Goal: Task Accomplishment & Management: Manage account settings

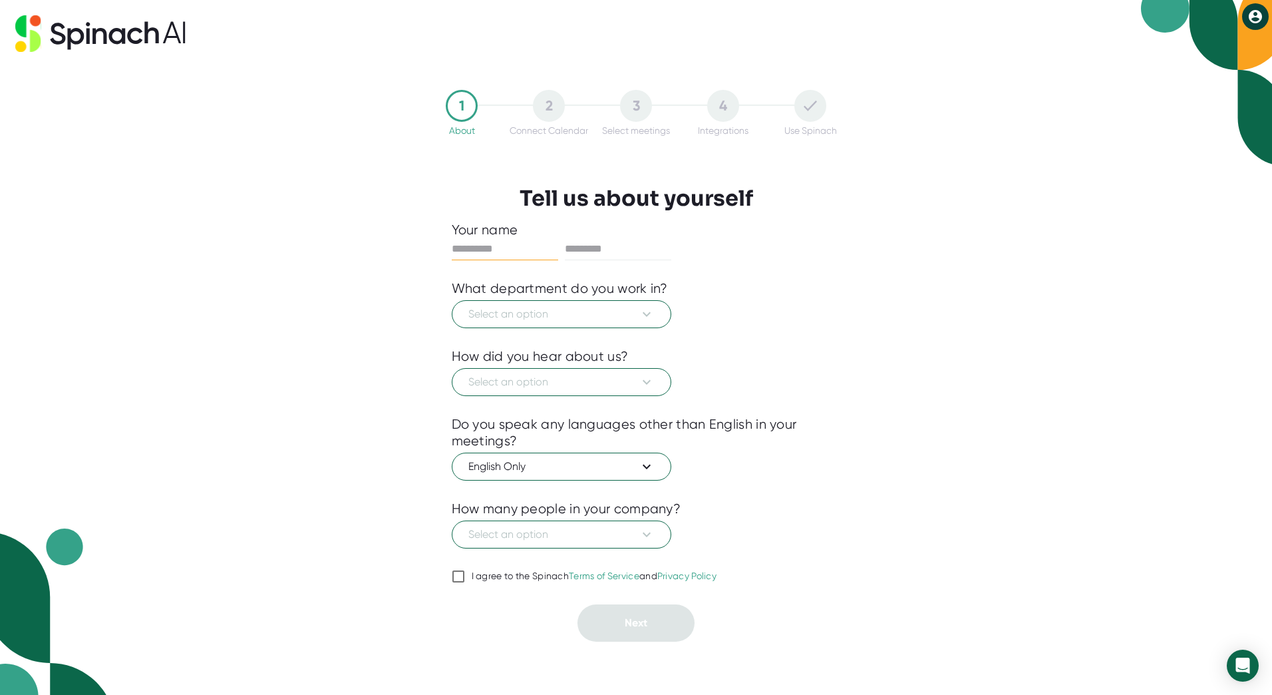
click at [502, 243] on input "text" at bounding box center [505, 248] width 106 height 21
type input "****"
type input "******"
click at [547, 311] on span "Select an option" at bounding box center [562, 314] width 186 height 16
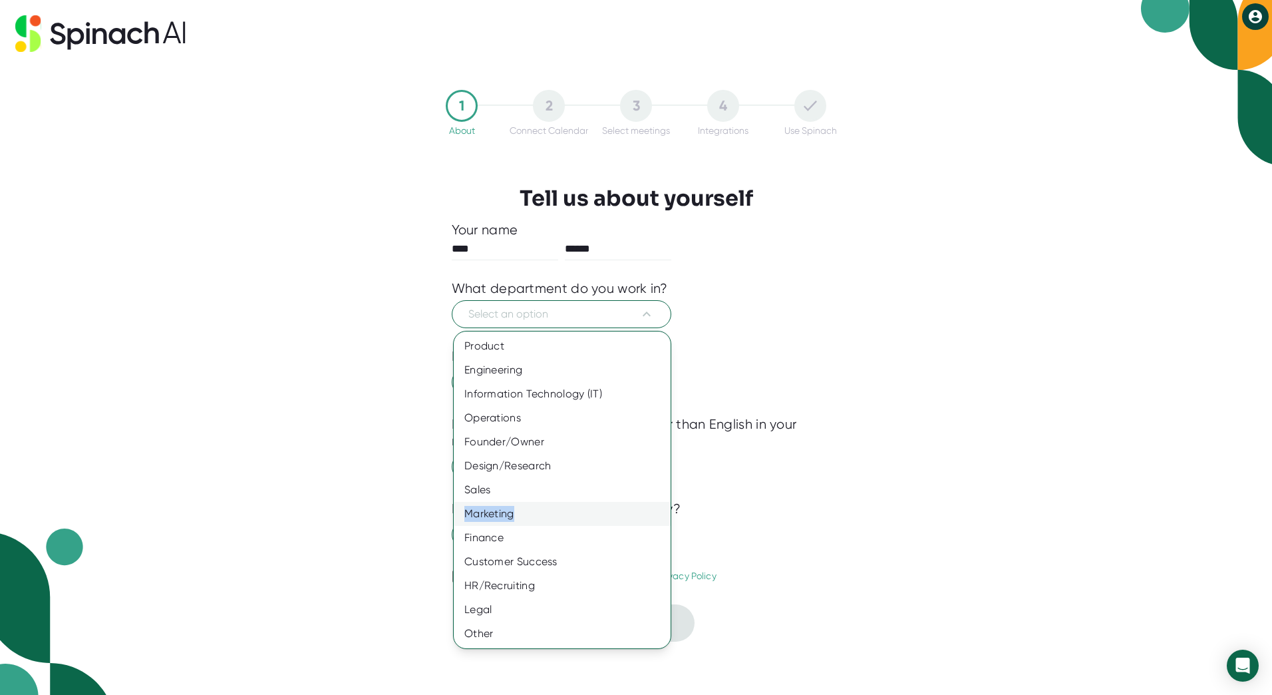
drag, startPoint x: 515, startPoint y: 497, endPoint x: 514, endPoint y: 516, distance: 18.6
click at [514, 516] on div "Product Engineering Information Technology (IT) Operations Founder/Owner Design…" at bounding box center [562, 489] width 217 height 311
click at [512, 515] on div "Marketing" at bounding box center [562, 514] width 217 height 24
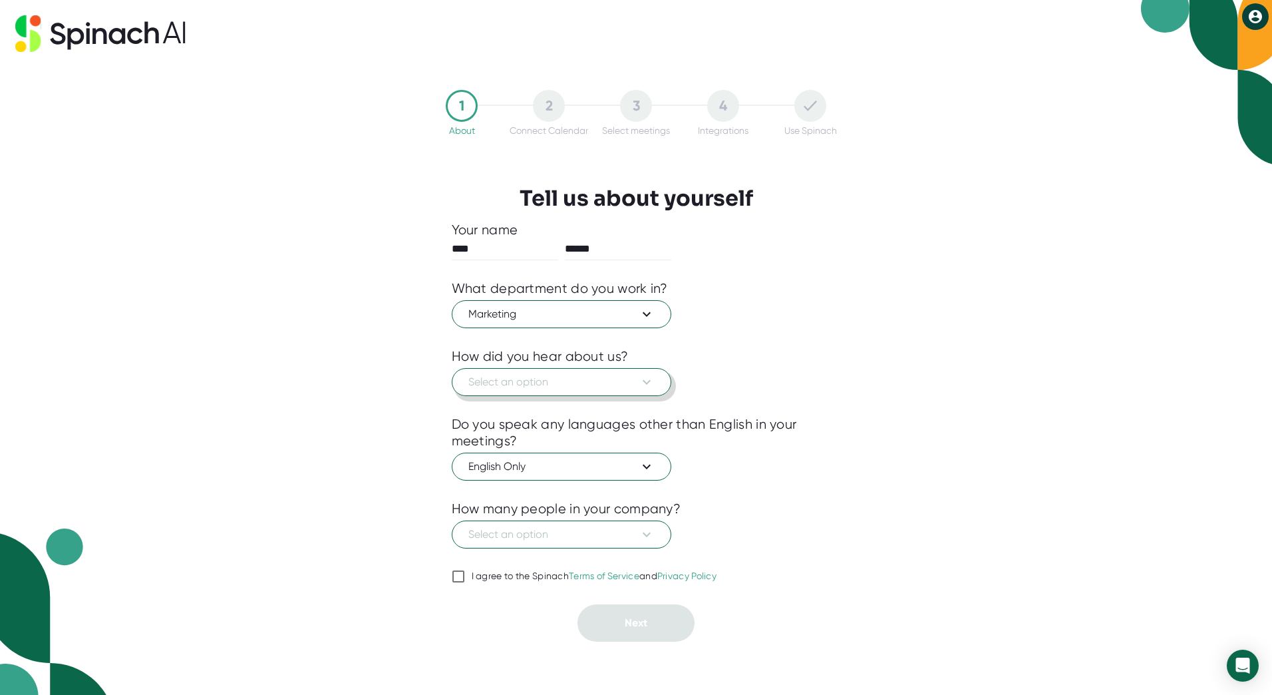
click at [590, 387] on span "Select an option" at bounding box center [562, 382] width 186 height 16
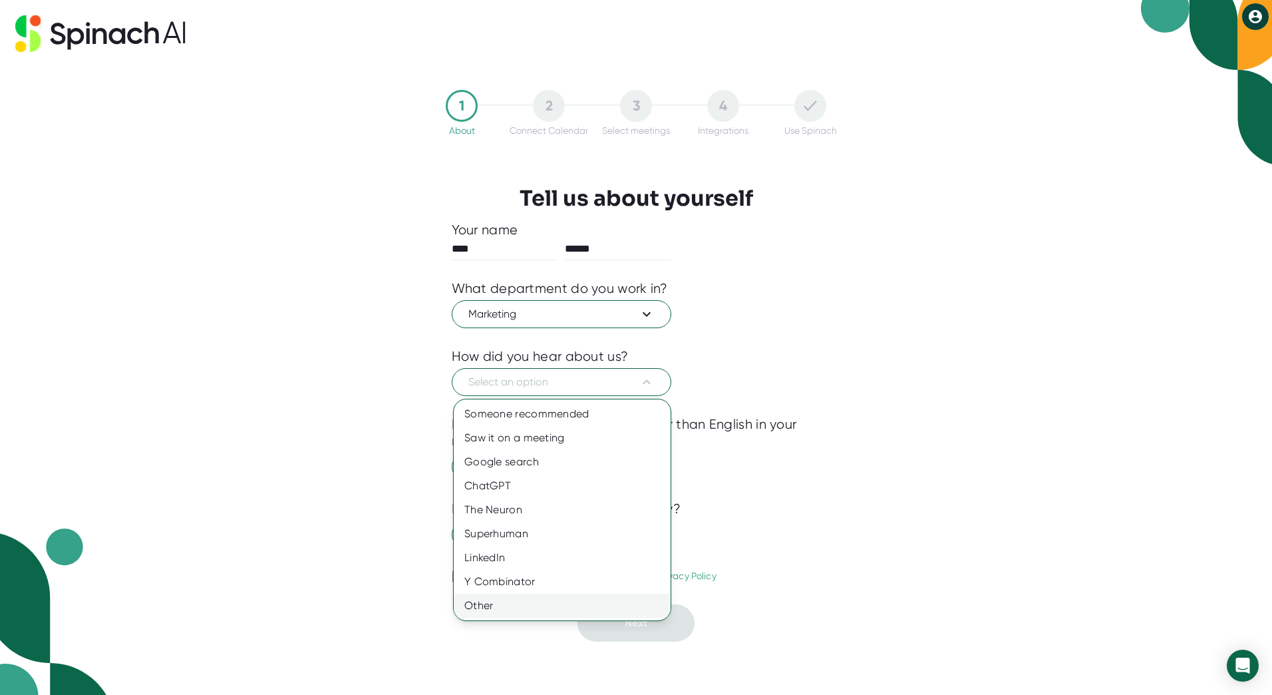
click at [501, 604] on div "Other" at bounding box center [562, 606] width 217 height 24
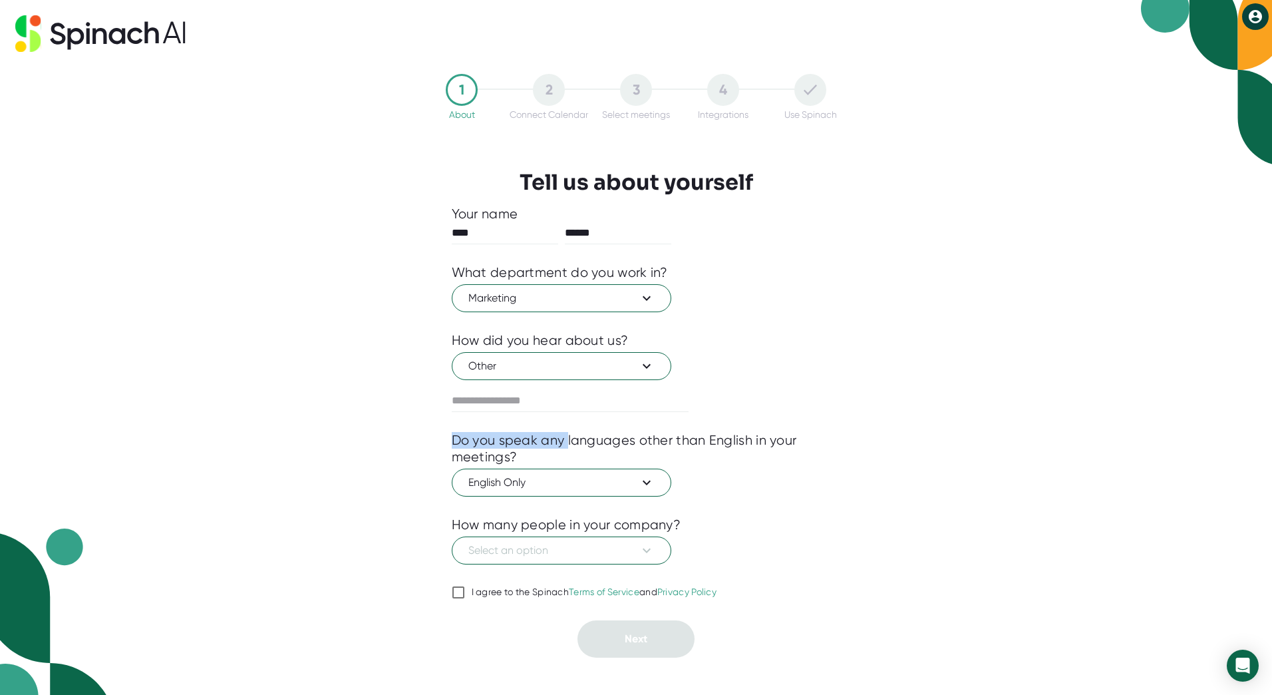
click at [569, 431] on div "Your name **** ****** What department do you work in? Marketing How did you hea…" at bounding box center [636, 432] width 369 height 452
drag, startPoint x: 569, startPoint y: 431, endPoint x: 553, endPoint y: 367, distance: 65.2
click at [553, 367] on span "Other" at bounding box center [562, 366] width 186 height 16
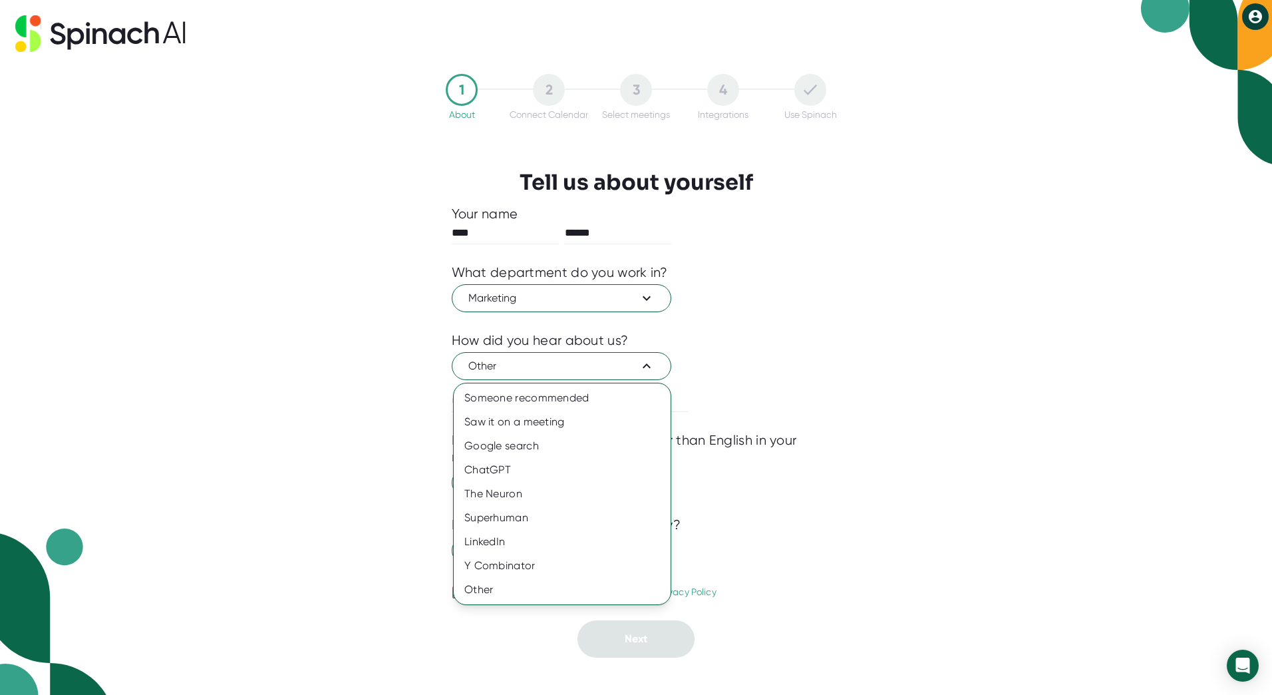
click at [559, 365] on div at bounding box center [636, 347] width 1272 height 695
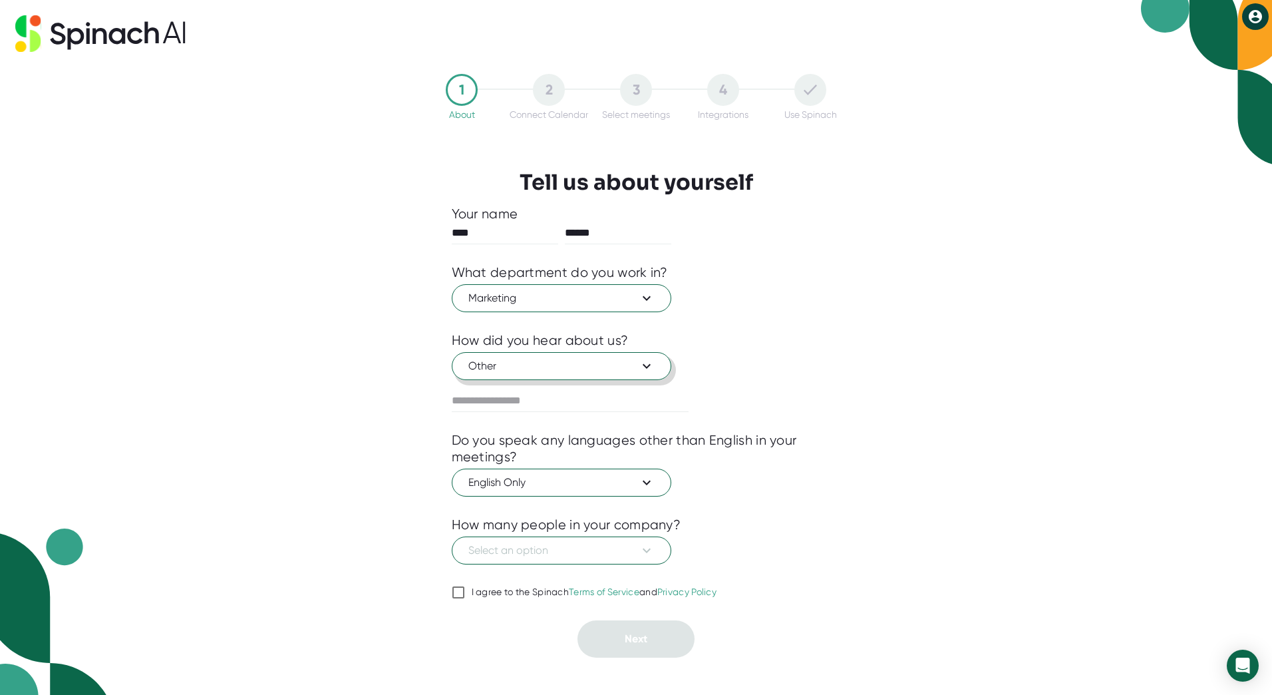
click at [564, 368] on span "Other" at bounding box center [562, 366] width 186 height 16
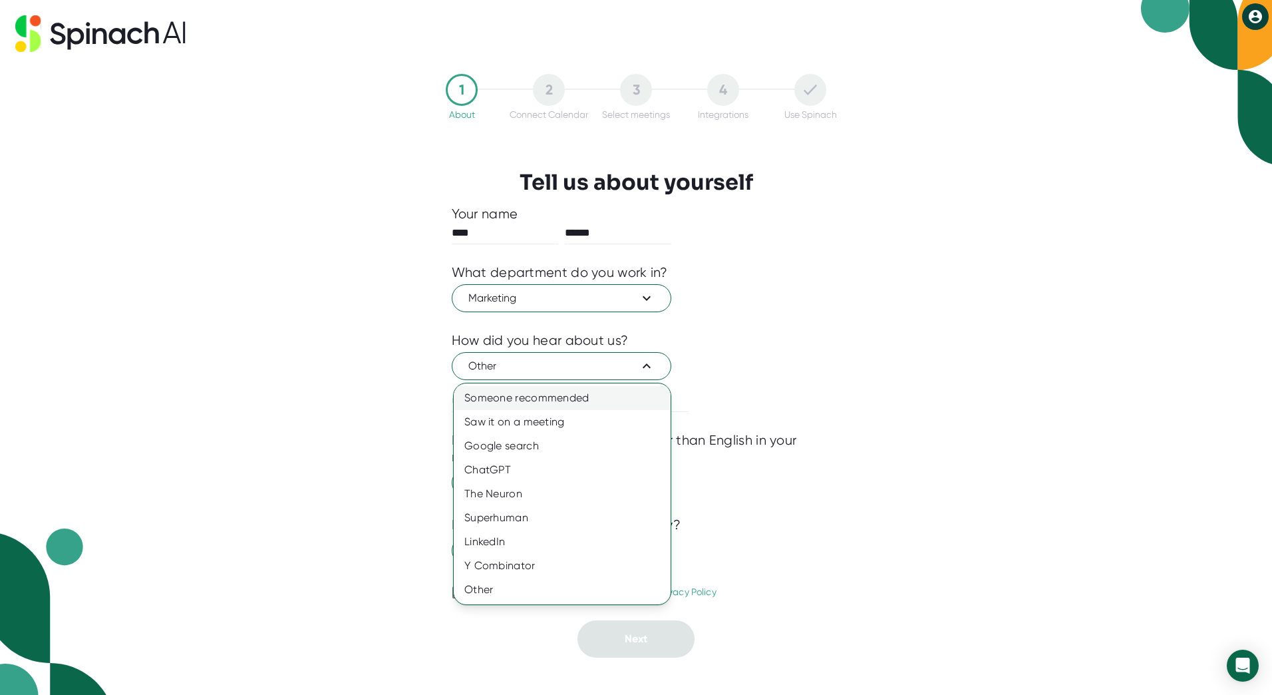
click at [557, 403] on div "Someone recommended" at bounding box center [562, 398] width 217 height 24
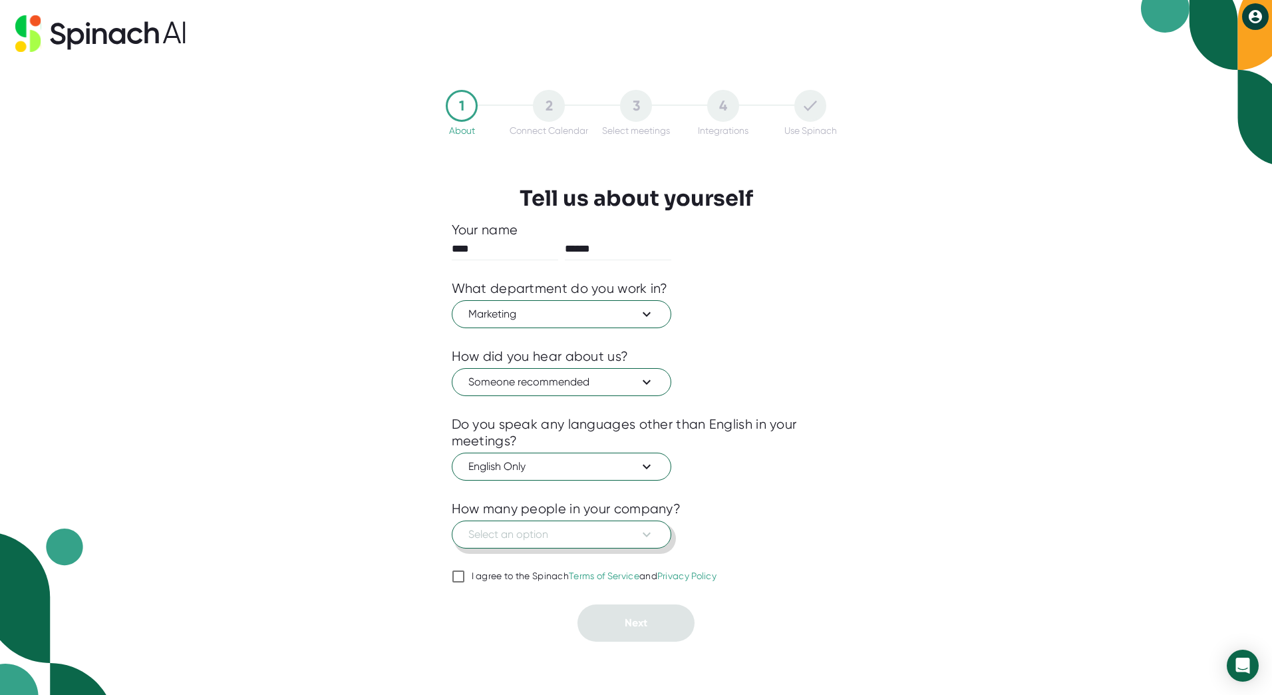
click at [562, 541] on span "Select an option" at bounding box center [562, 534] width 186 height 16
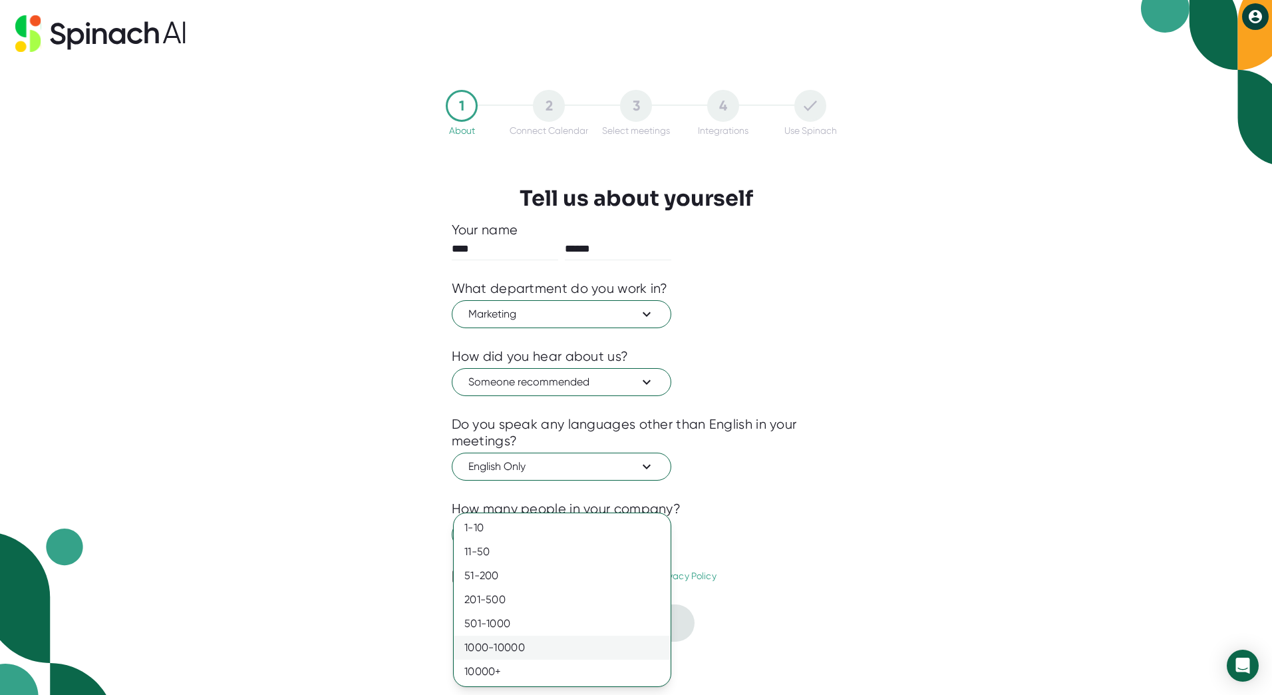
click at [498, 644] on div "1000-10000" at bounding box center [562, 648] width 217 height 24
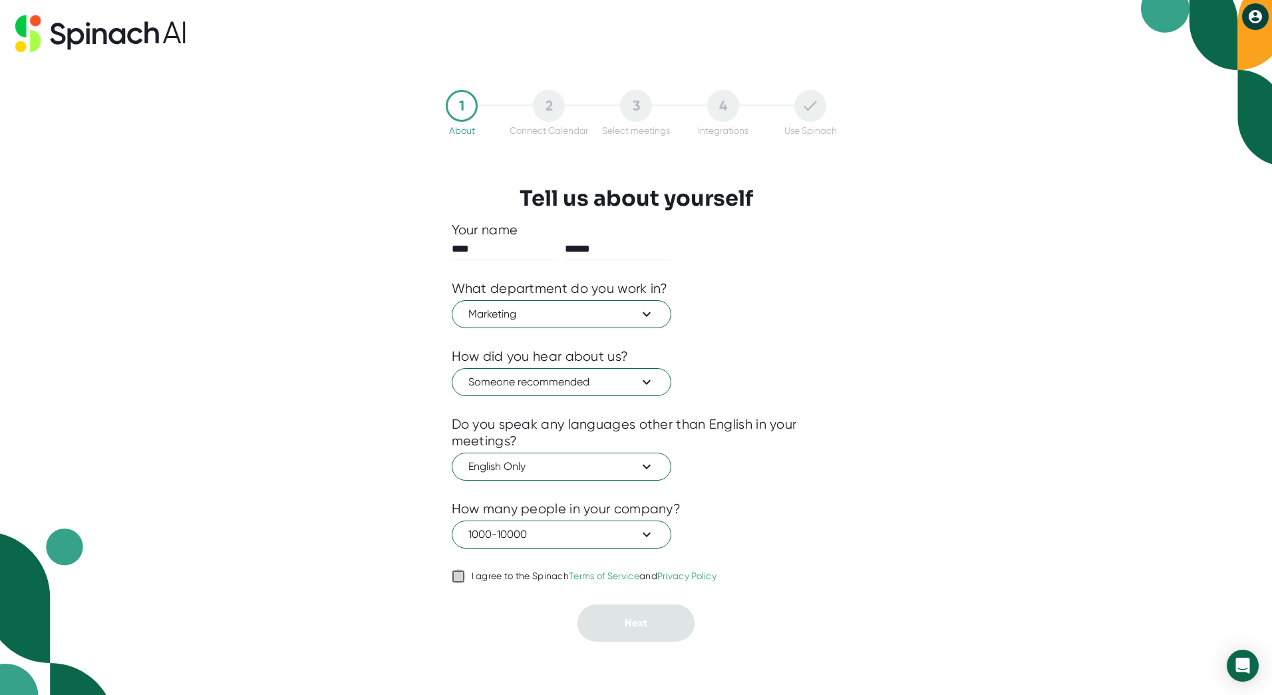
click at [460, 574] on input "I agree to the Spinach Terms of Service and Privacy Policy" at bounding box center [458, 576] width 13 height 16
checkbox input "true"
click at [634, 619] on span "Next" at bounding box center [636, 622] width 23 height 13
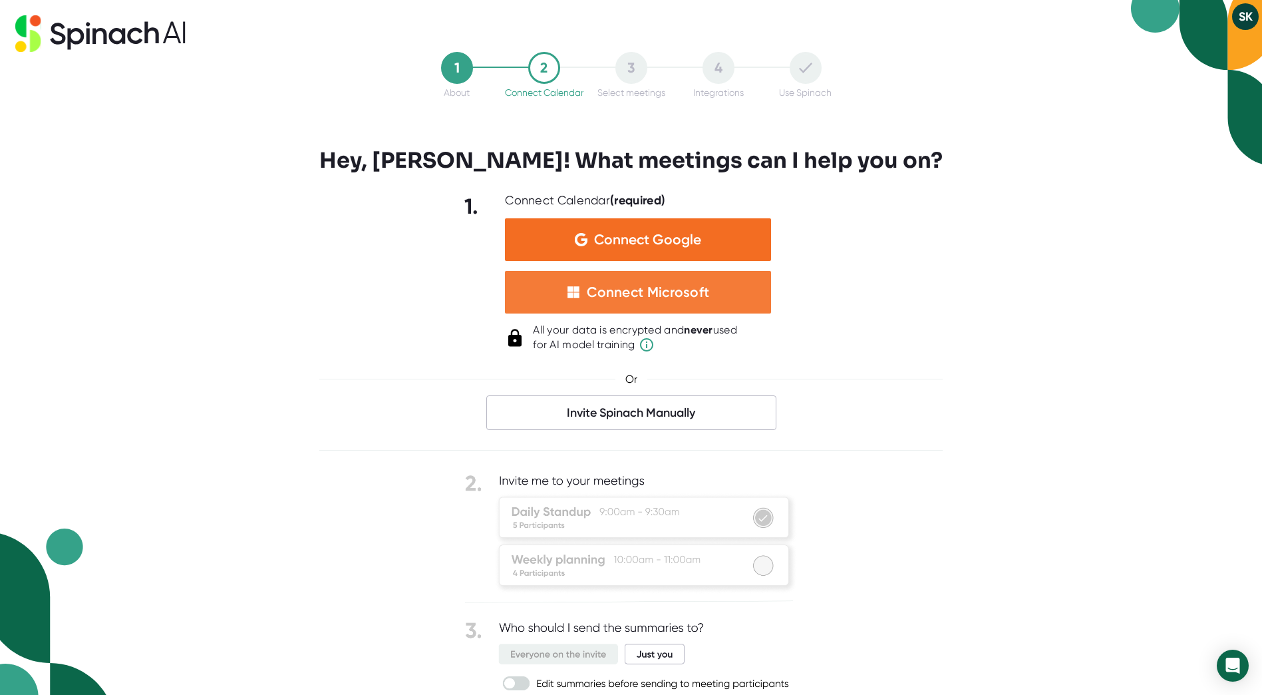
click at [634, 304] on div "Connect Microsoft" at bounding box center [638, 292] width 266 height 43
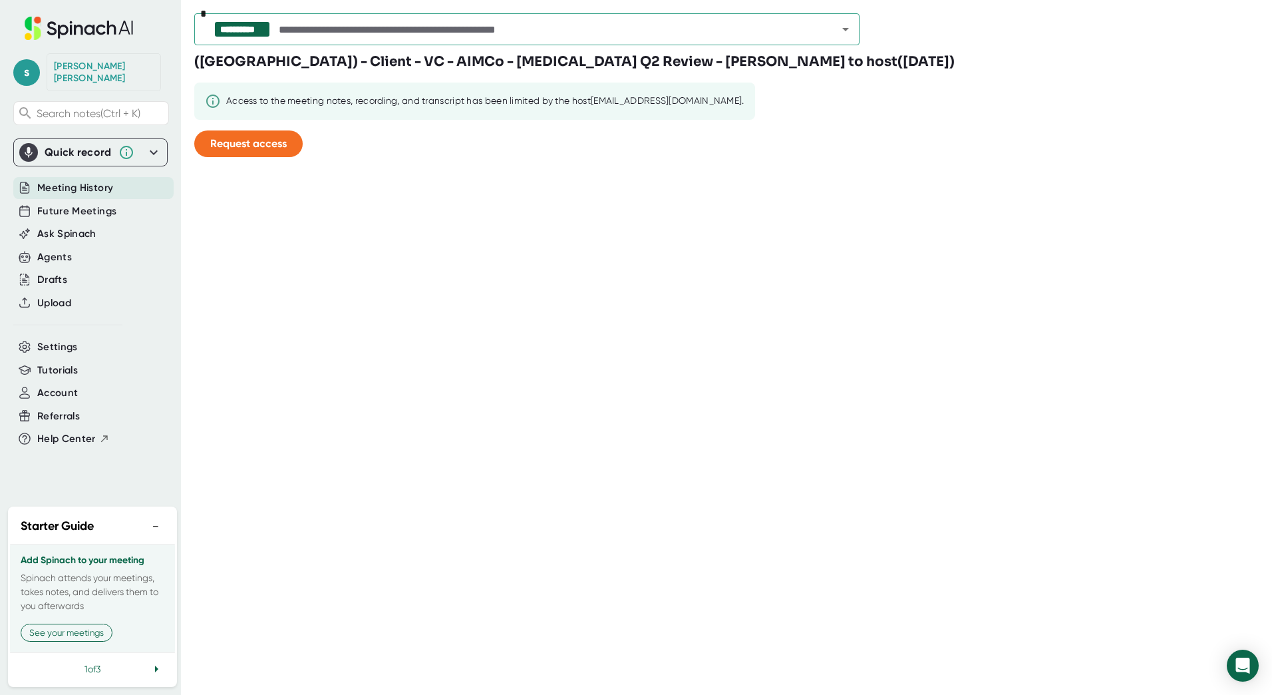
click at [103, 180] on span "Meeting History" at bounding box center [75, 187] width 76 height 15
click at [88, 204] on span "Future Meetings" at bounding box center [76, 211] width 79 height 15
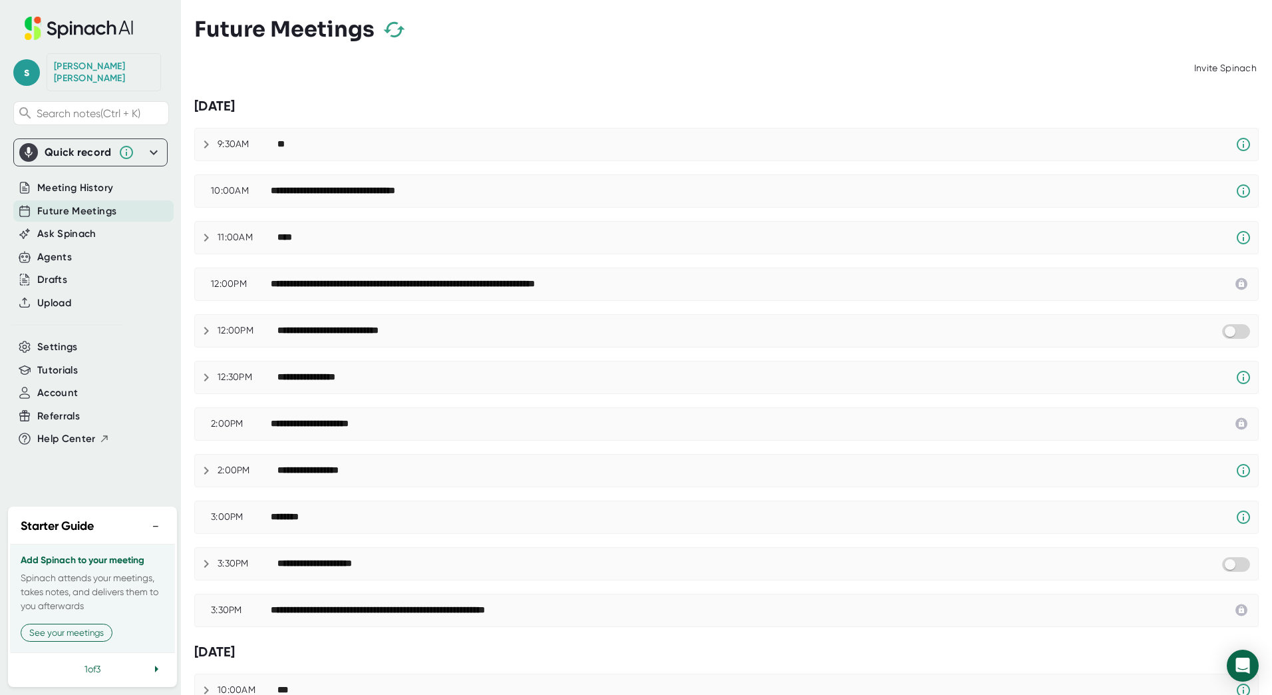
click at [1125, 619] on div "**********" at bounding box center [726, 610] width 1063 height 32
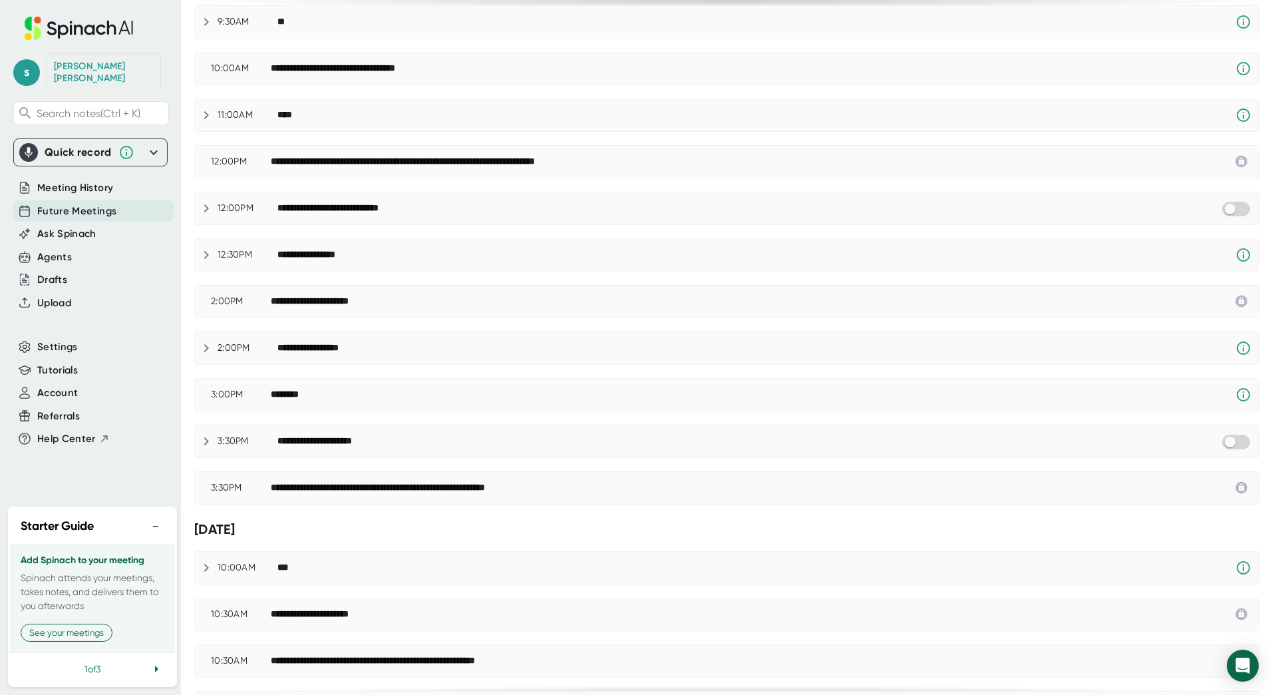
scroll to position [133, 0]
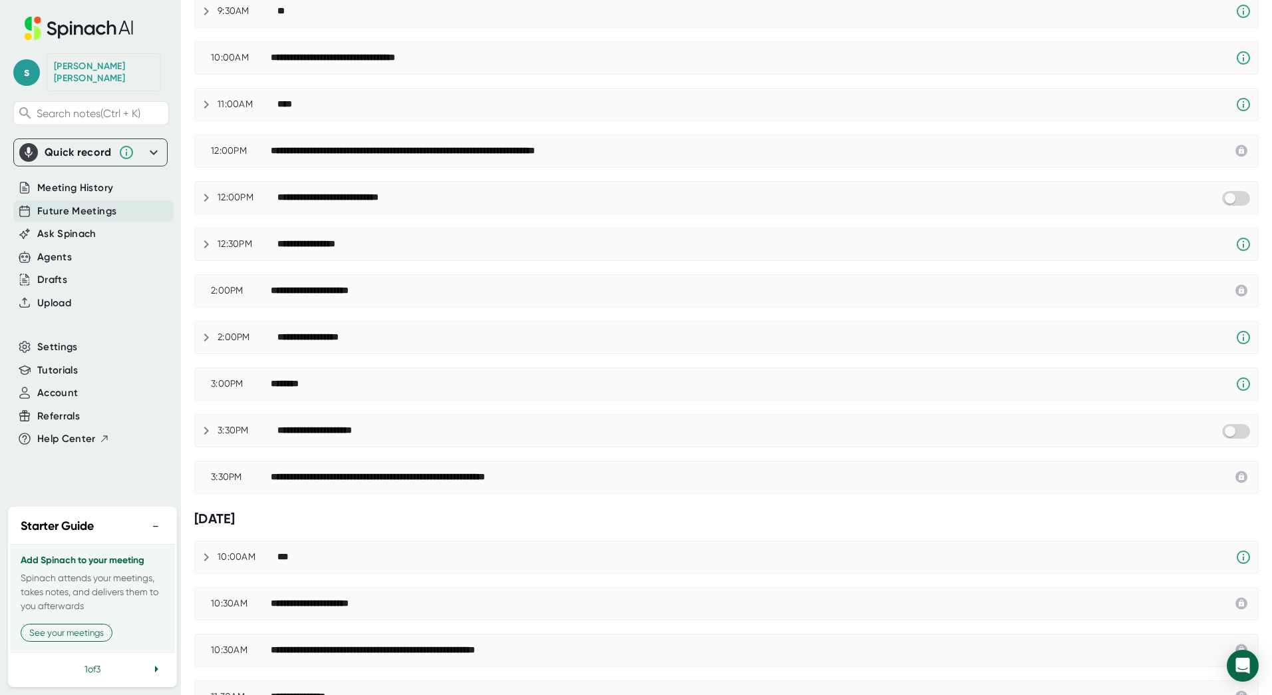
click at [247, 469] on div "**********" at bounding box center [726, 477] width 1063 height 16
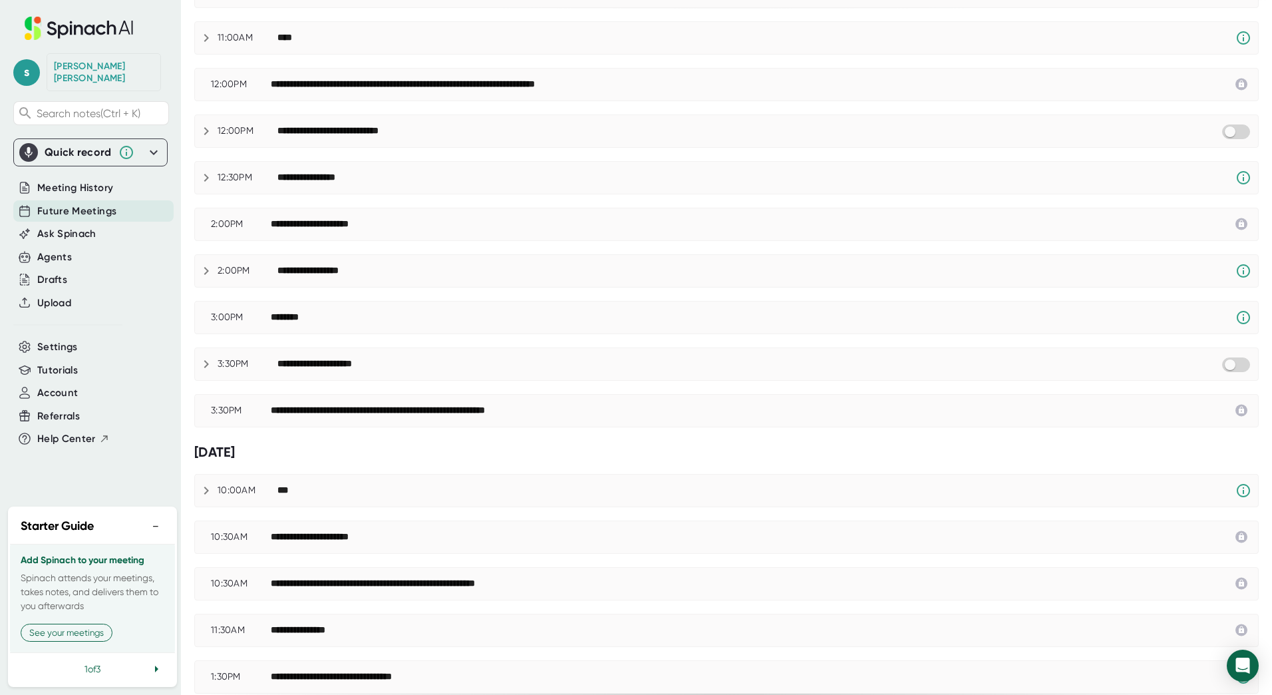
scroll to position [266, 0]
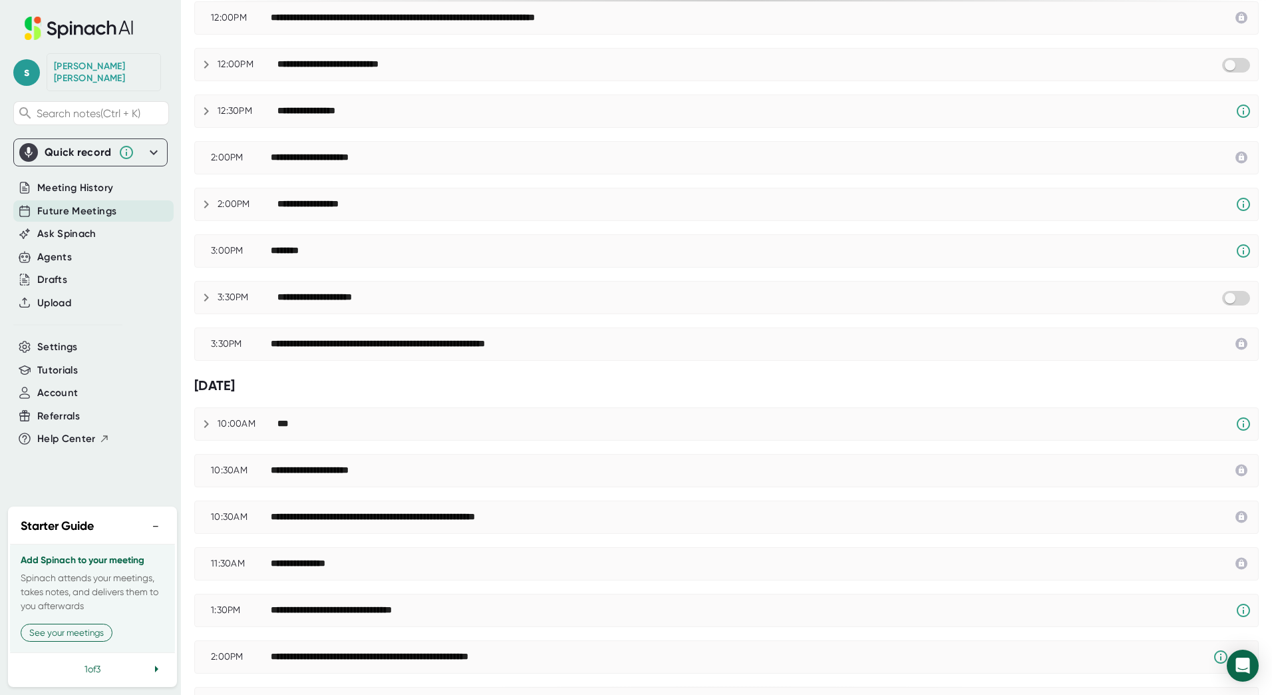
click at [208, 297] on icon at bounding box center [206, 297] width 5 height 8
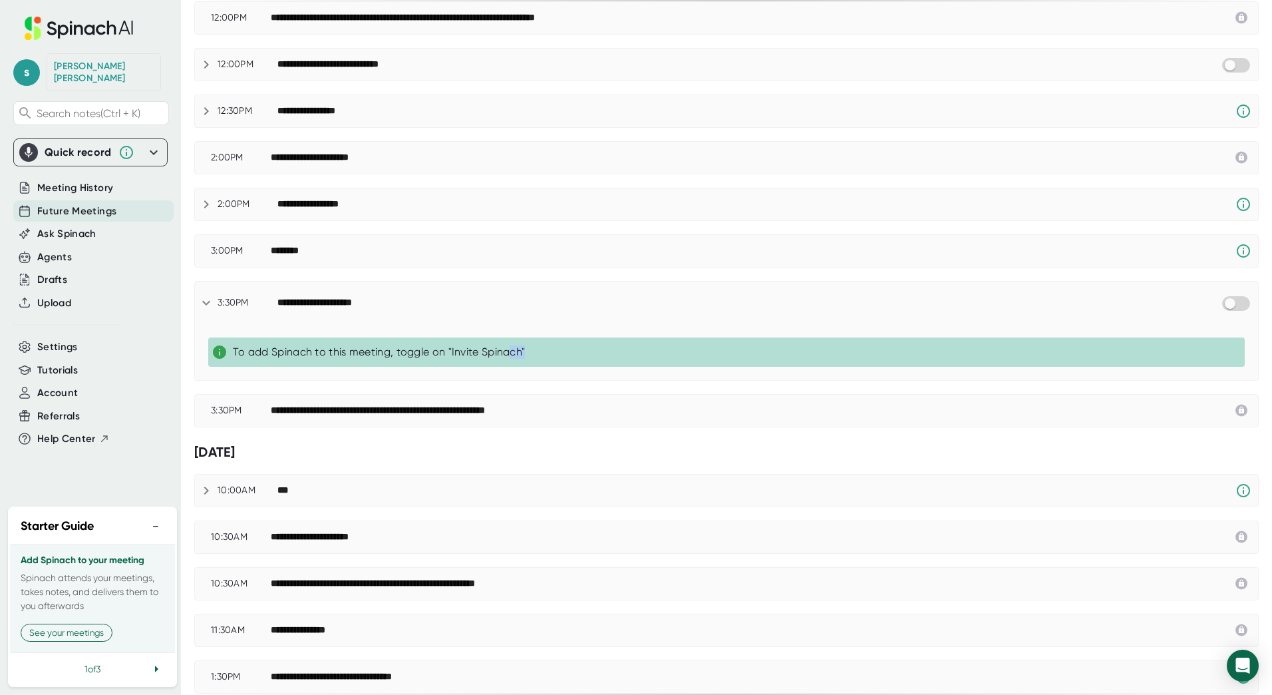
drag, startPoint x: 581, startPoint y: 353, endPoint x: 510, endPoint y: 348, distance: 71.4
click at [510, 348] on div "To add Spinach to this meeting, toggle on "Invite Spinach"" at bounding box center [736, 351] width 1007 height 13
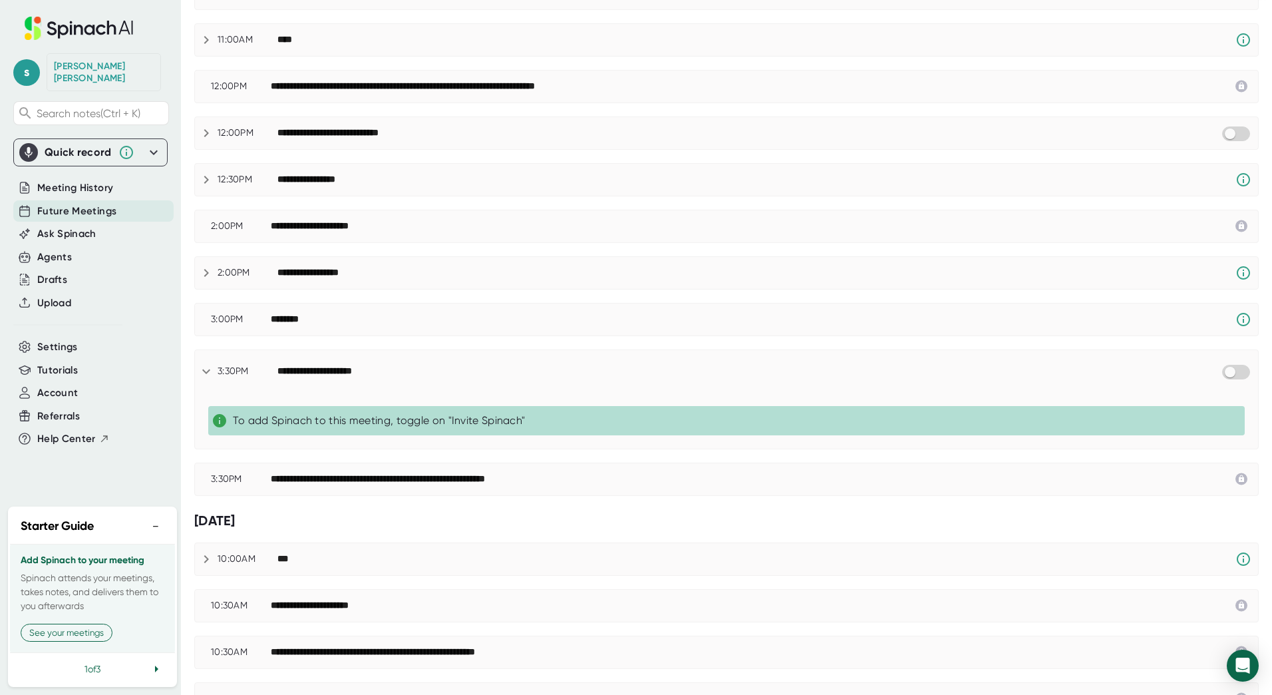
scroll to position [0, 0]
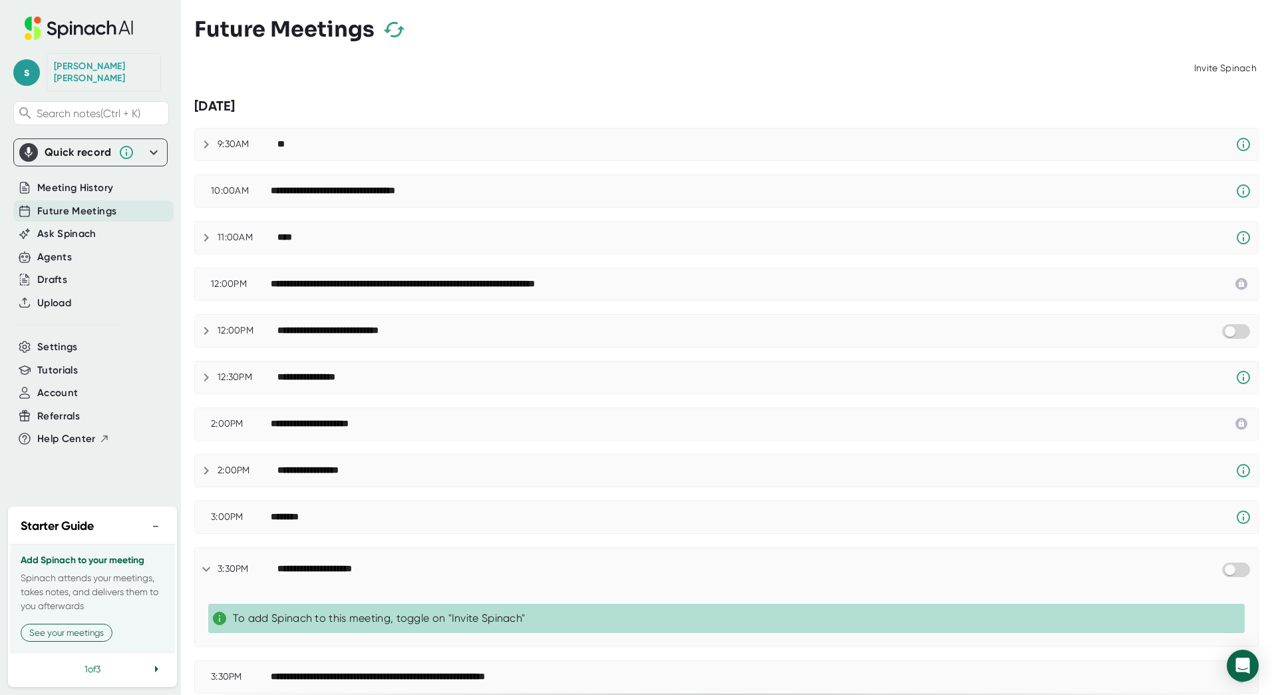
click at [1211, 72] on div "Invite Spinach" at bounding box center [1226, 68] width 67 height 25
click at [1220, 66] on div "Invite Spinach" at bounding box center [1226, 68] width 67 height 25
click at [1222, 65] on div "Invite Spinach" at bounding box center [1226, 68] width 67 height 25
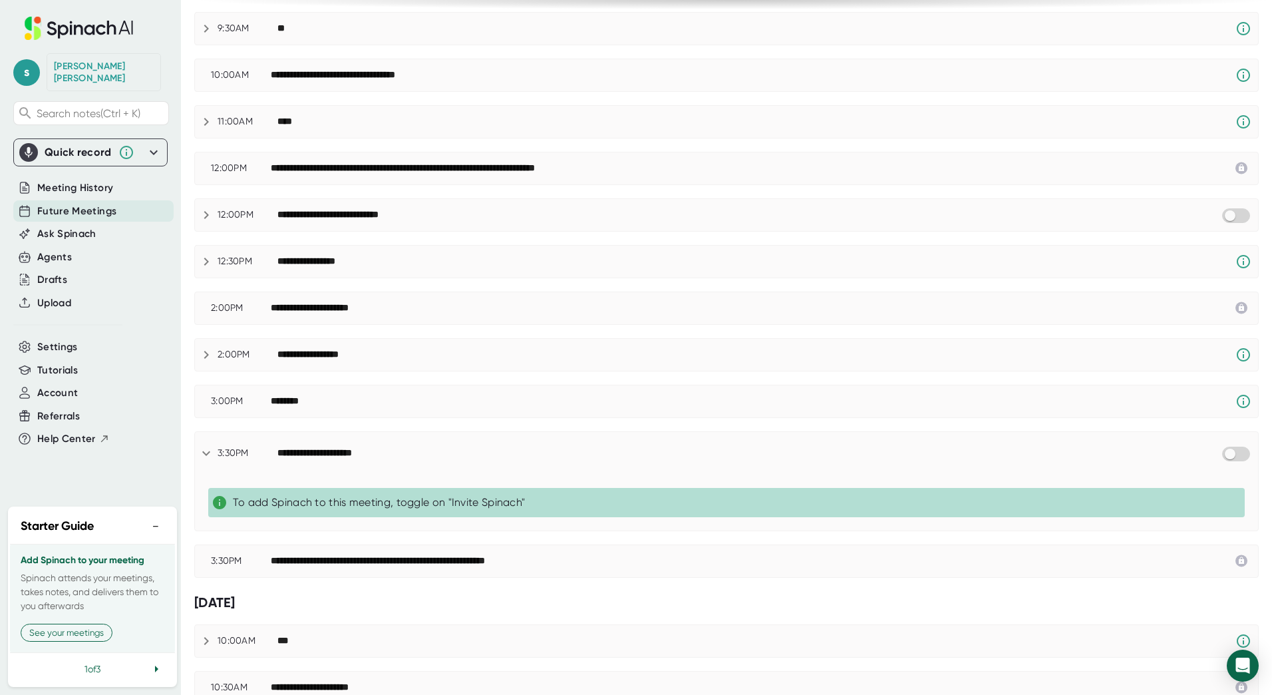
scroll to position [133, 0]
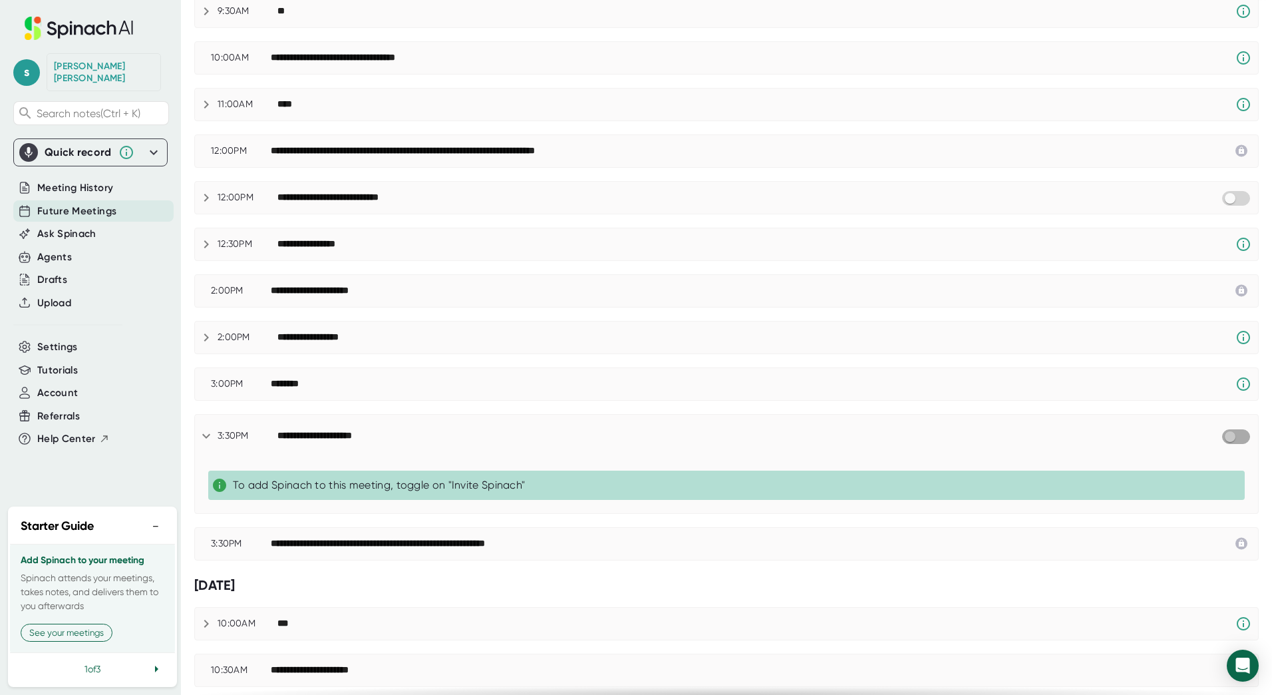
click at [1225, 439] on input "checkbox" at bounding box center [1230, 437] width 38 height 12
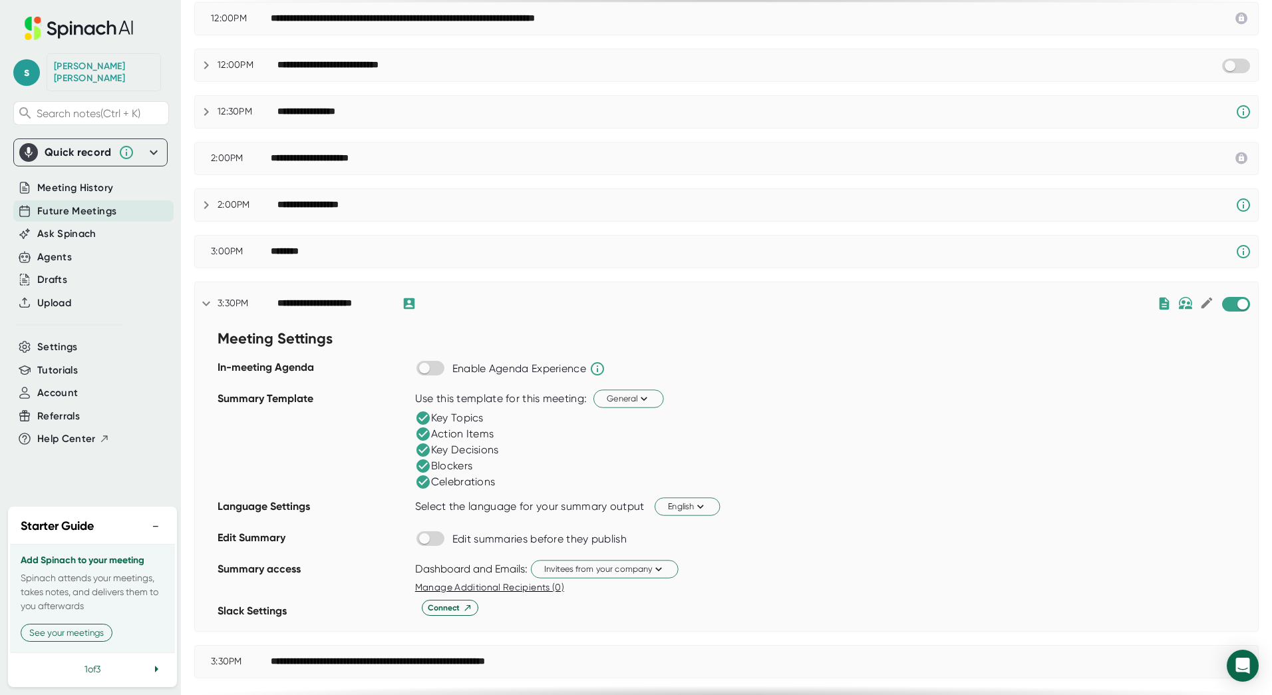
scroll to position [266, 0]
click at [654, 395] on button "General" at bounding box center [629, 398] width 71 height 18
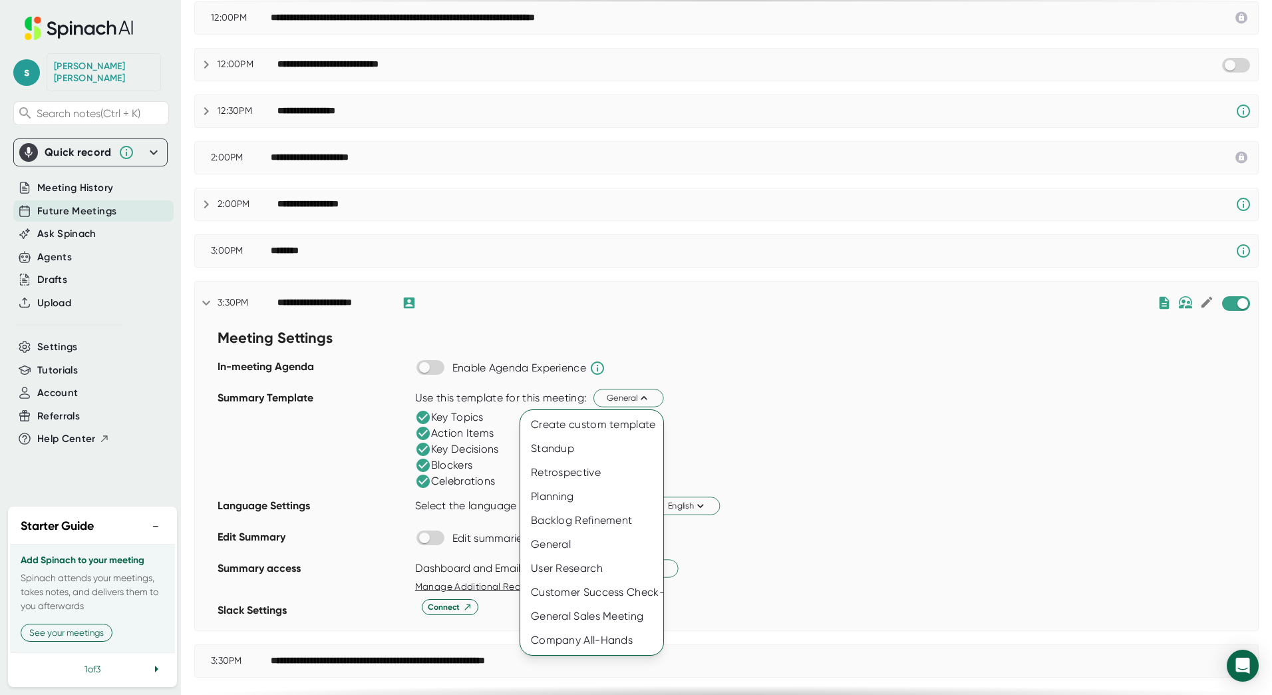
click at [474, 497] on div at bounding box center [636, 347] width 1272 height 695
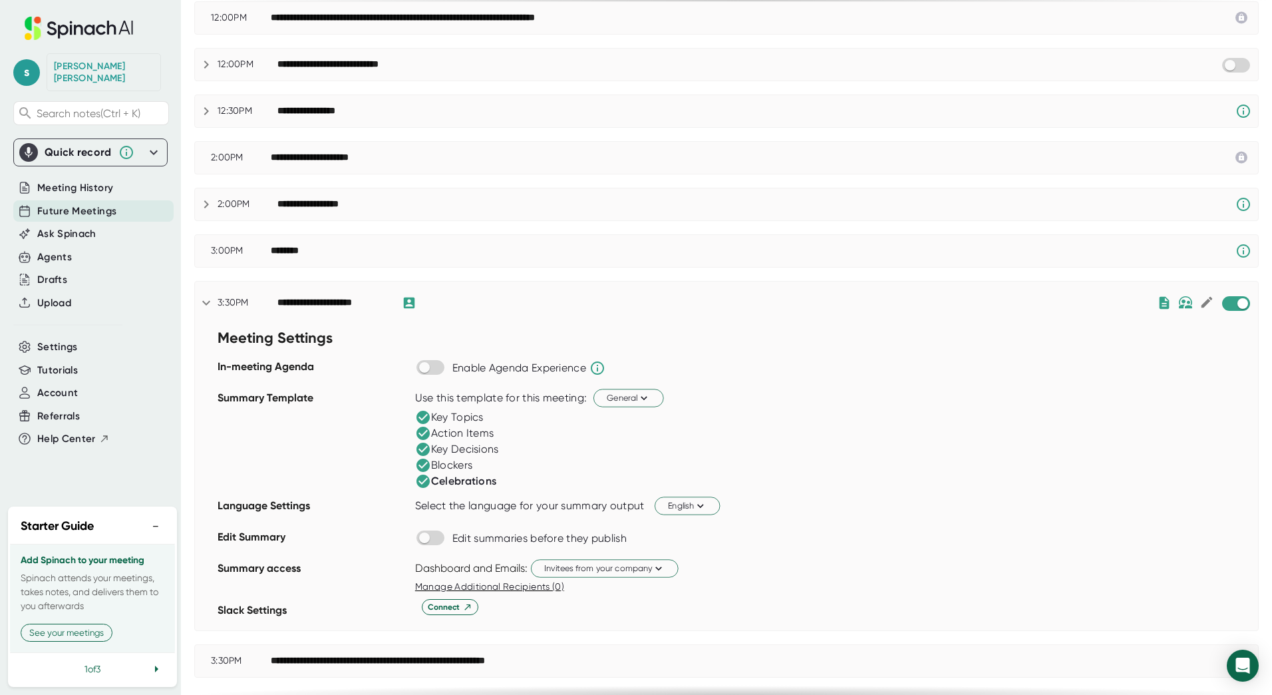
click at [425, 481] on icon at bounding box center [423, 481] width 16 height 16
click at [425, 482] on icon at bounding box center [423, 481] width 13 height 13
click at [658, 397] on button "General" at bounding box center [629, 398] width 71 height 18
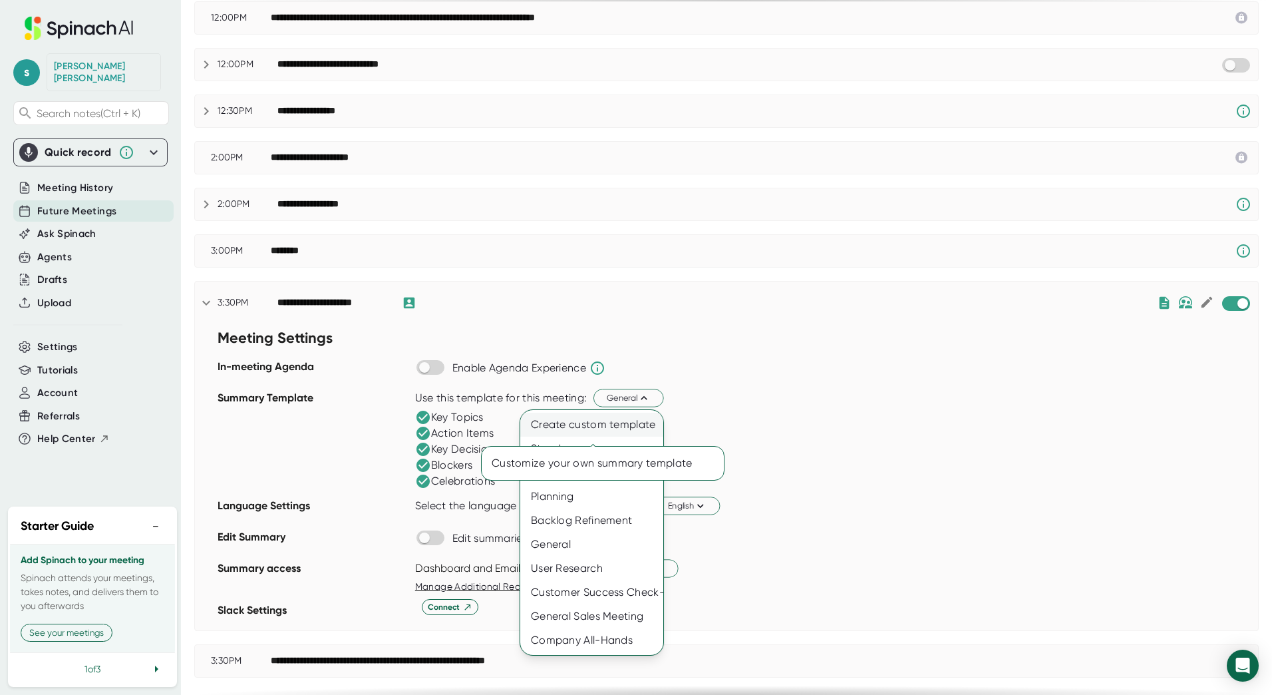
click at [604, 425] on div "Create custom template" at bounding box center [591, 425] width 143 height 24
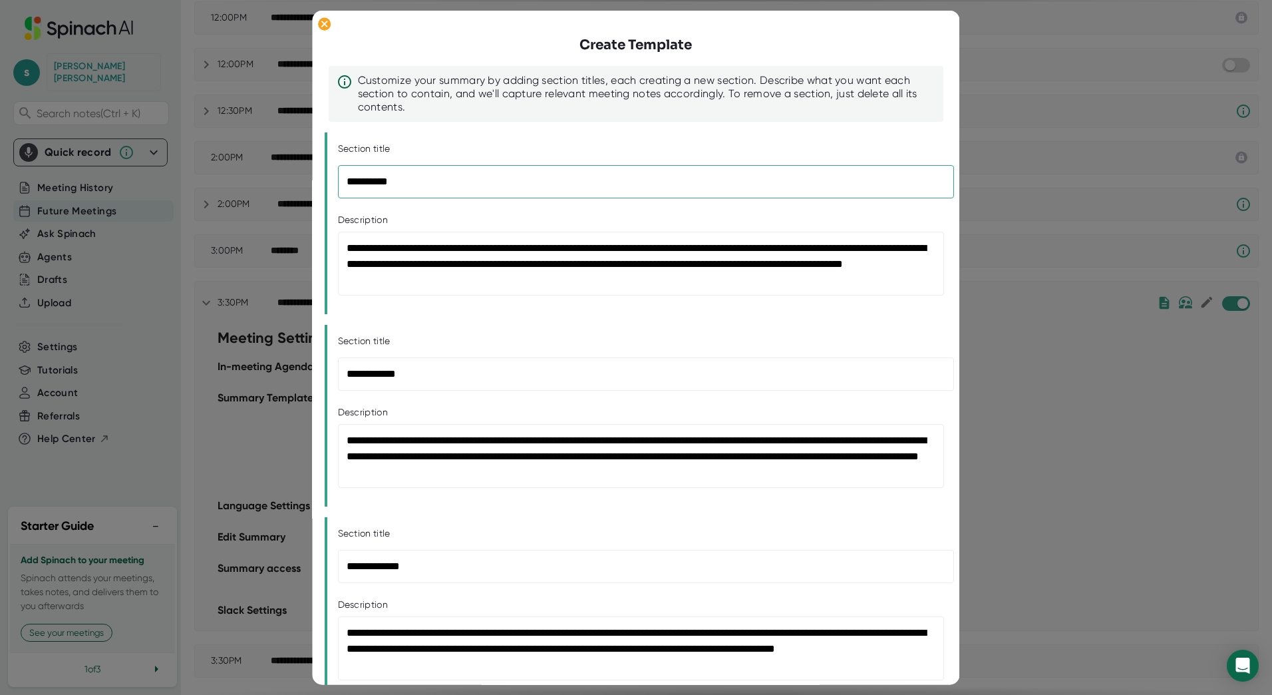
click at [456, 170] on input "**********" at bounding box center [646, 181] width 616 height 33
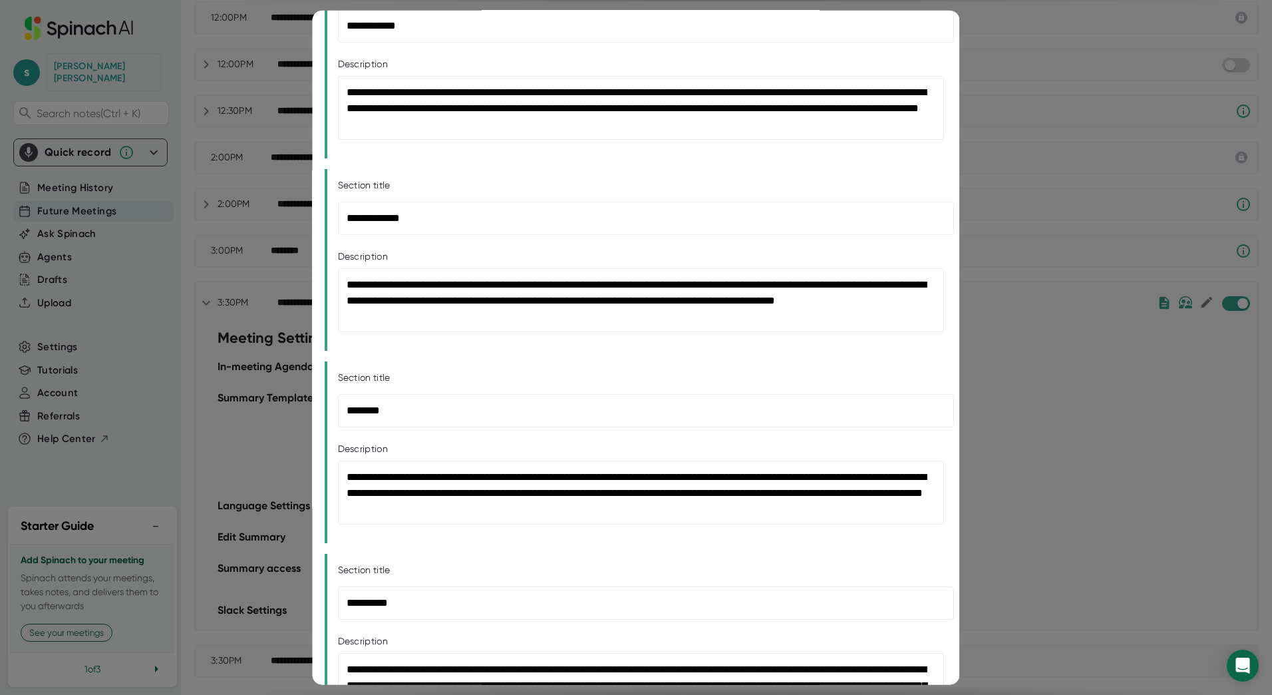
scroll to position [399, 0]
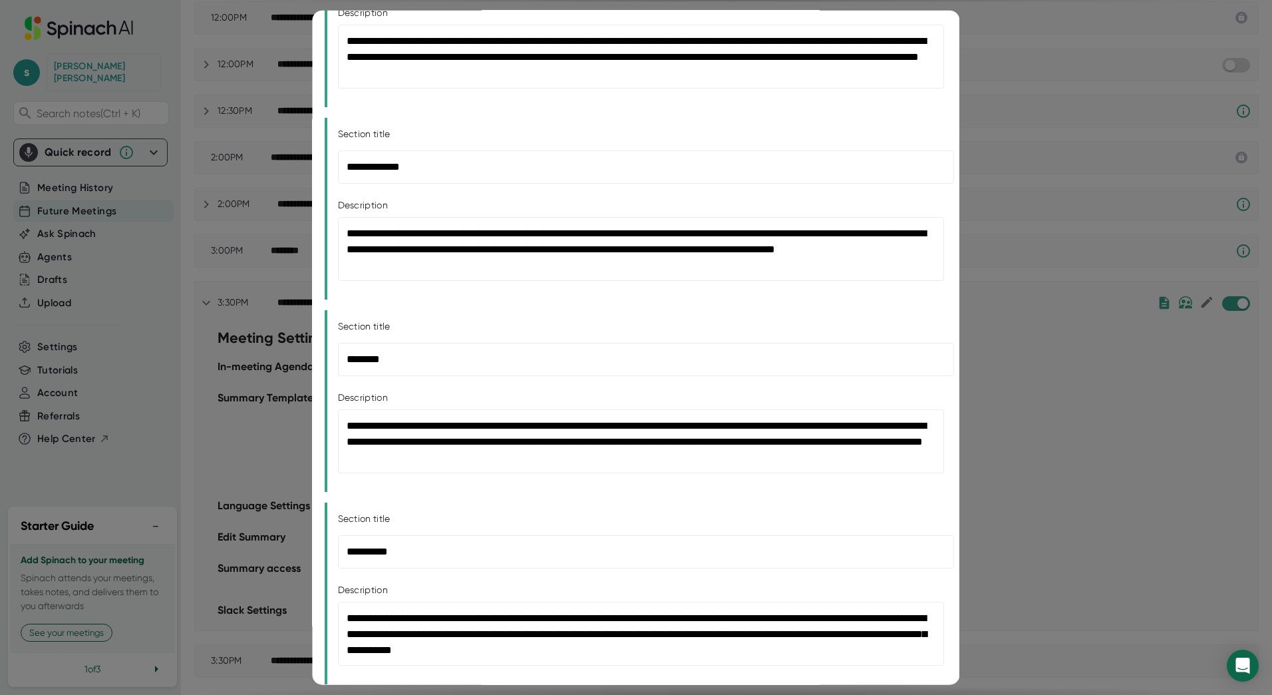
click at [1139, 254] on div at bounding box center [636, 347] width 1272 height 695
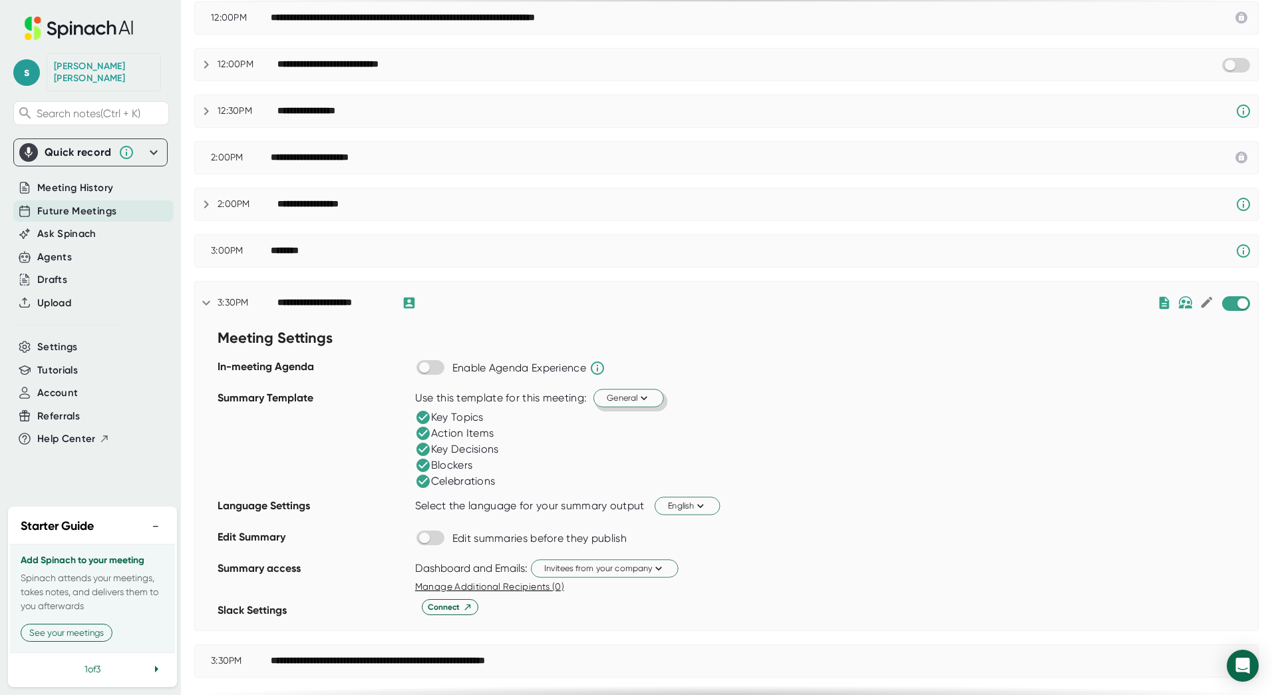
click at [643, 390] on button "General" at bounding box center [629, 398] width 71 height 18
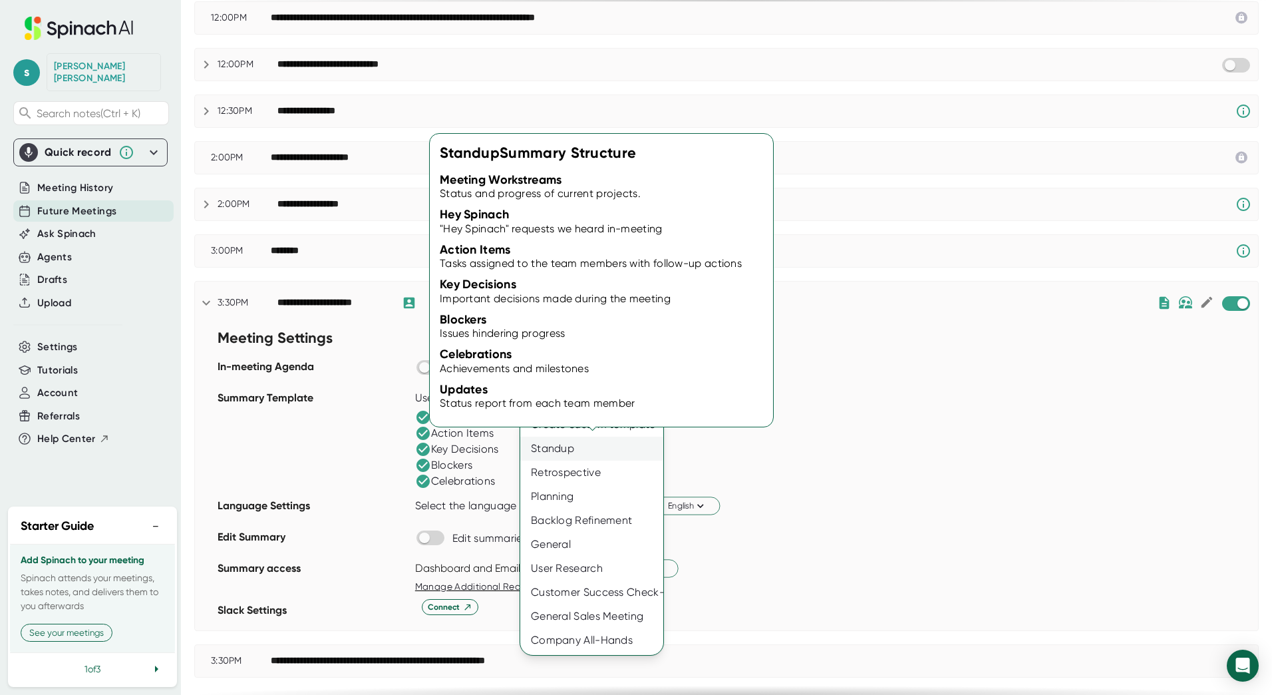
click at [623, 442] on div "Standup" at bounding box center [591, 449] width 143 height 24
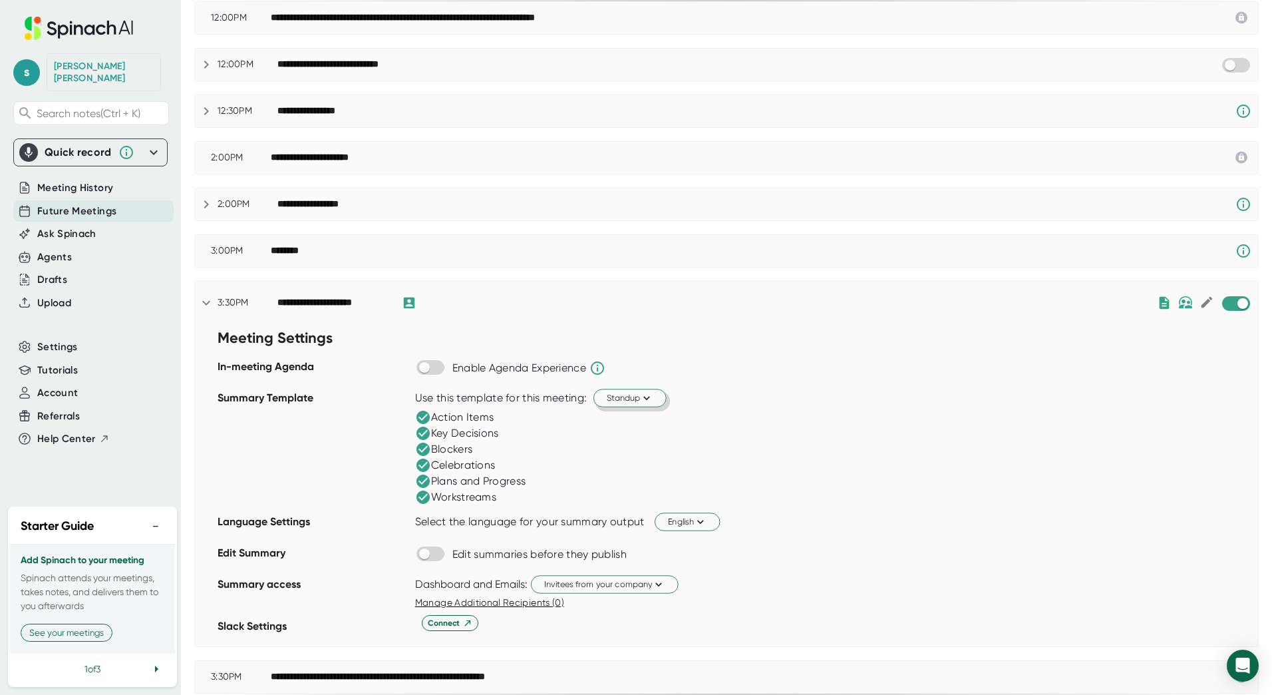
click at [638, 399] on span "Standup" at bounding box center [630, 397] width 47 height 13
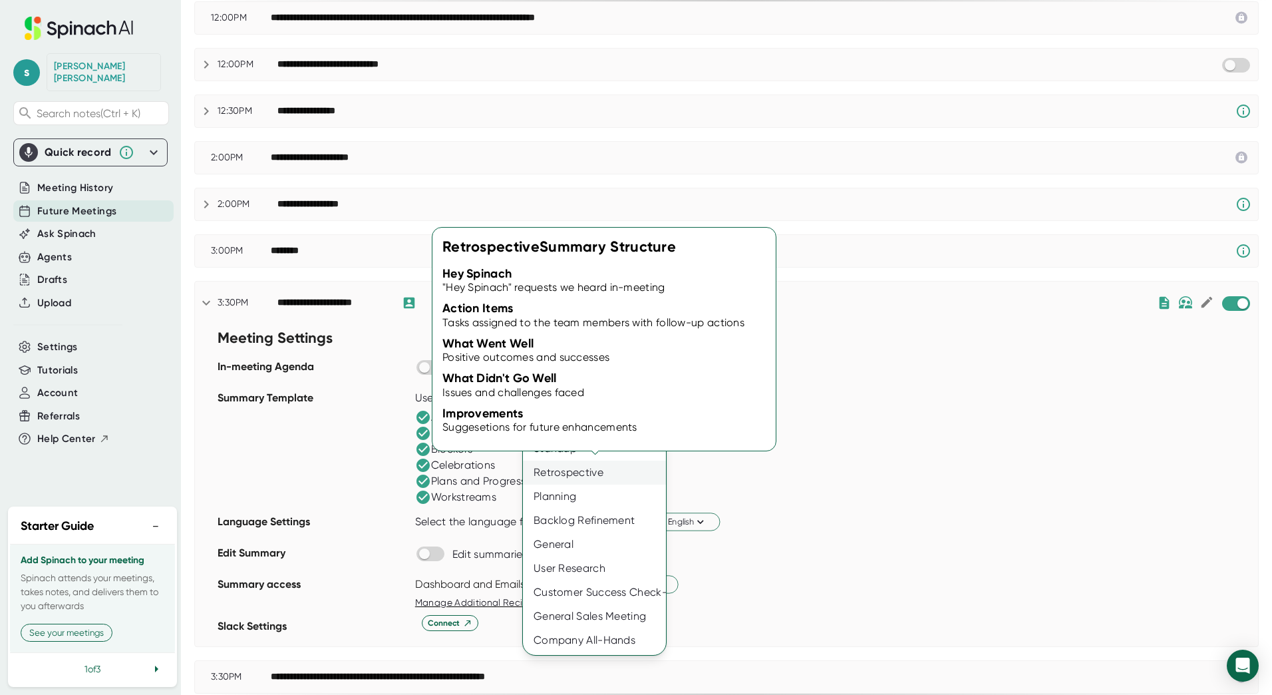
click at [611, 471] on div "Retrospective" at bounding box center [594, 473] width 143 height 24
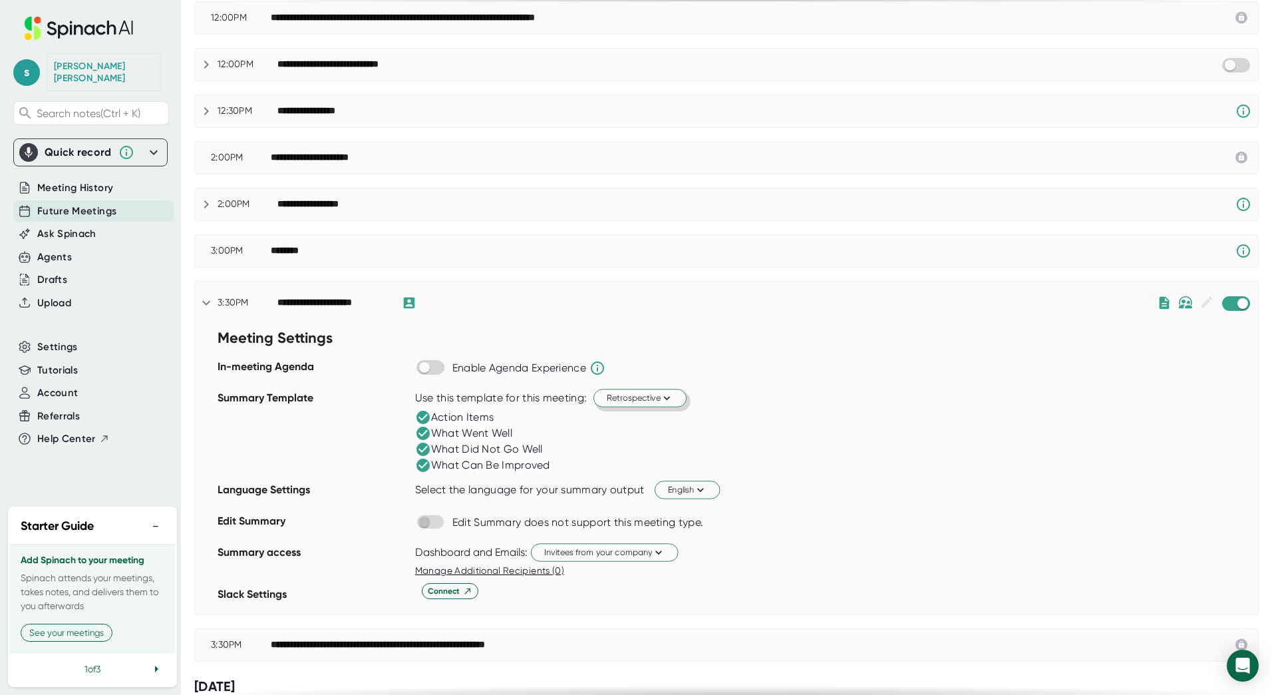
click at [671, 398] on icon at bounding box center [667, 397] width 13 height 13
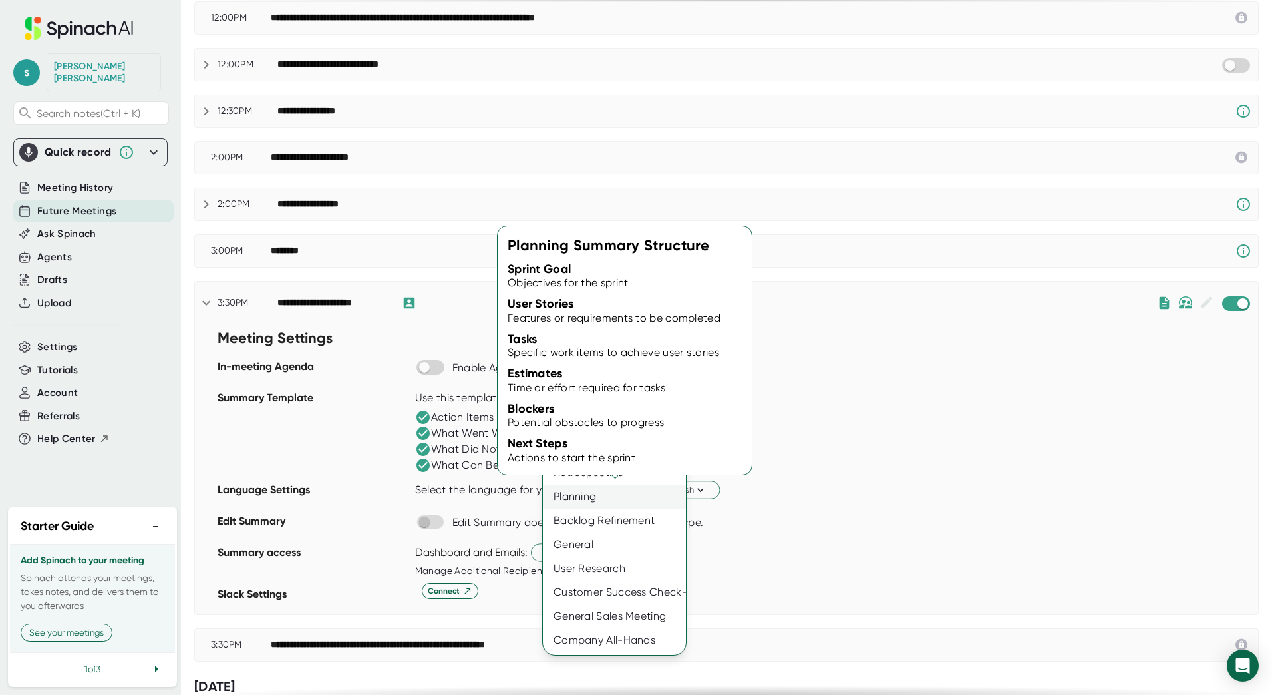
click at [620, 501] on div "Planning" at bounding box center [614, 496] width 143 height 24
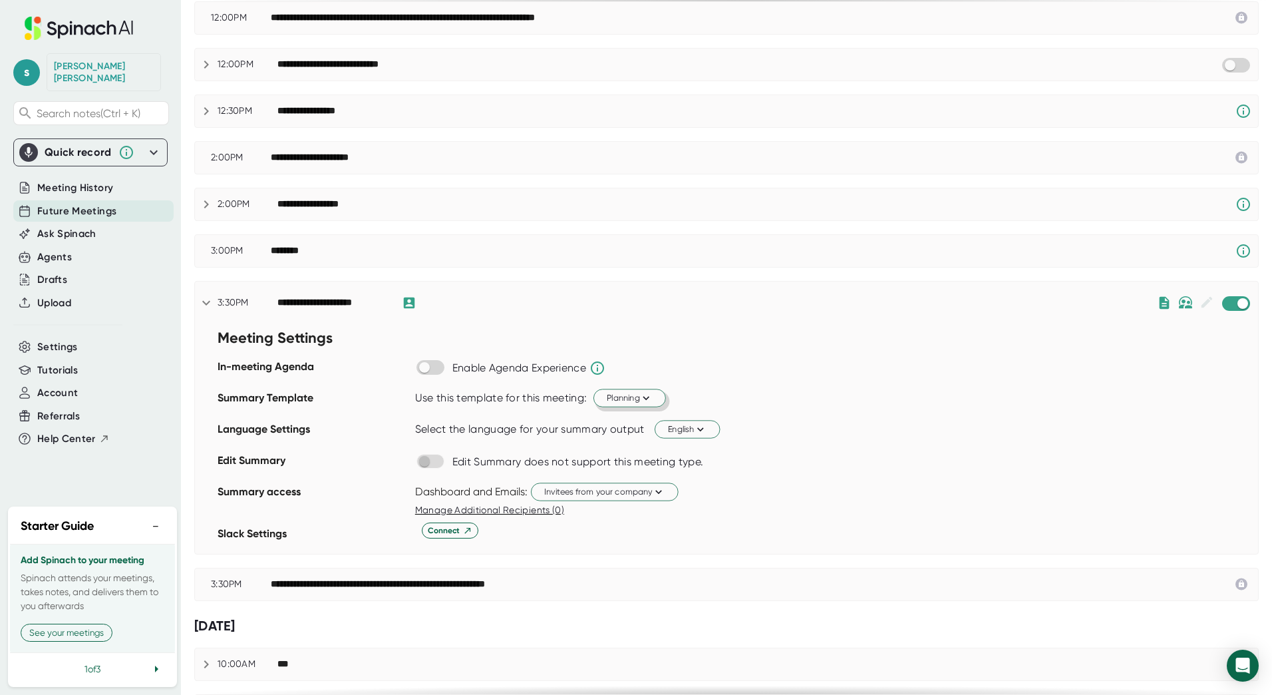
click at [650, 399] on icon at bounding box center [646, 397] width 13 height 13
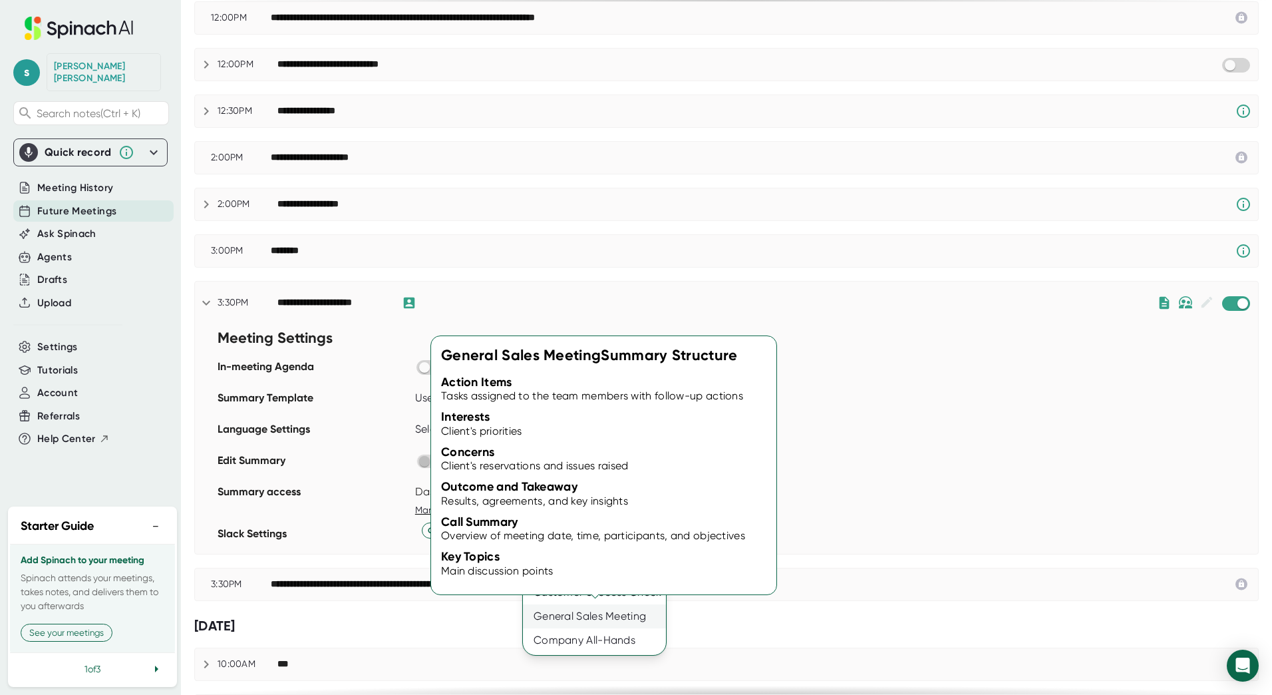
click at [607, 612] on div "General Sales Meeting" at bounding box center [594, 616] width 143 height 24
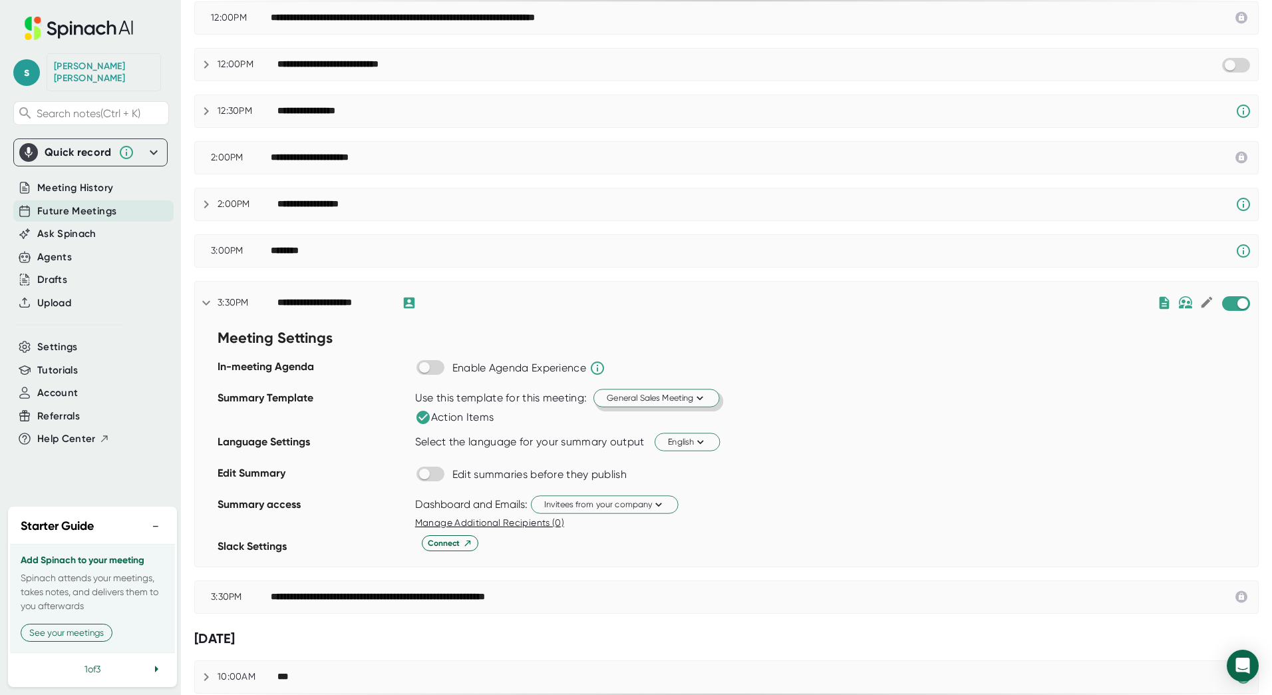
click at [616, 399] on span "General Sales Meeting" at bounding box center [657, 397] width 100 height 13
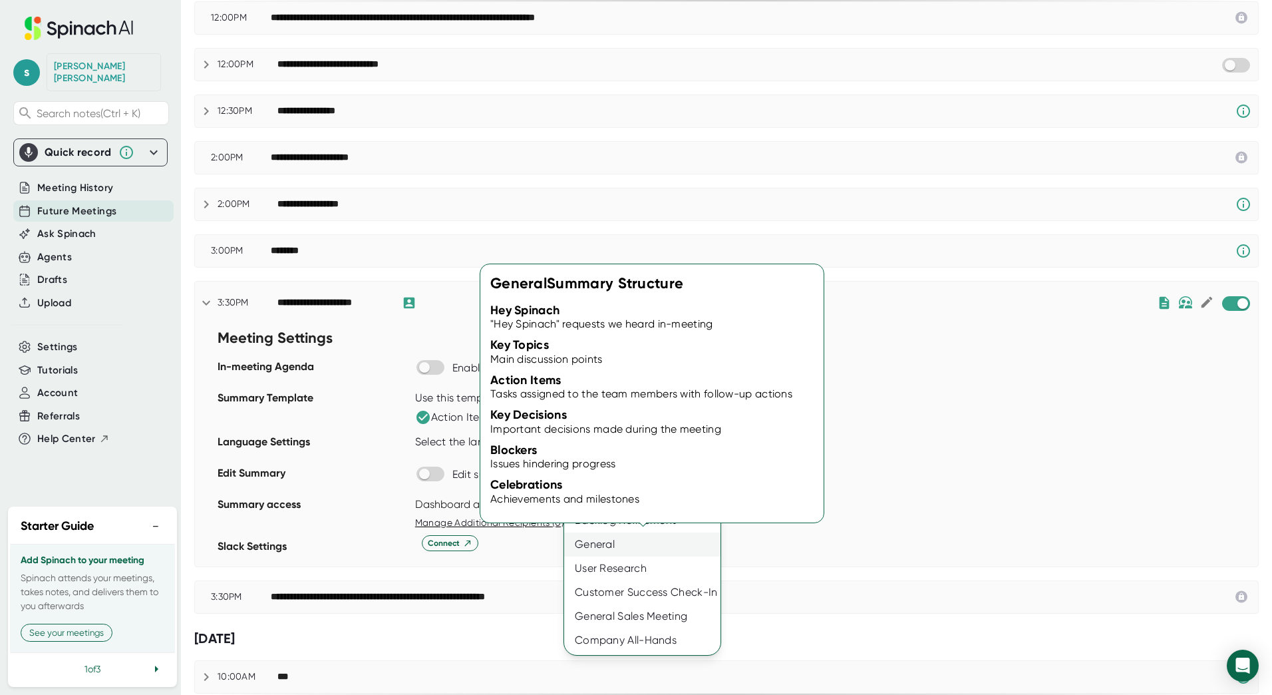
click at [596, 533] on div "General" at bounding box center [642, 544] width 156 height 24
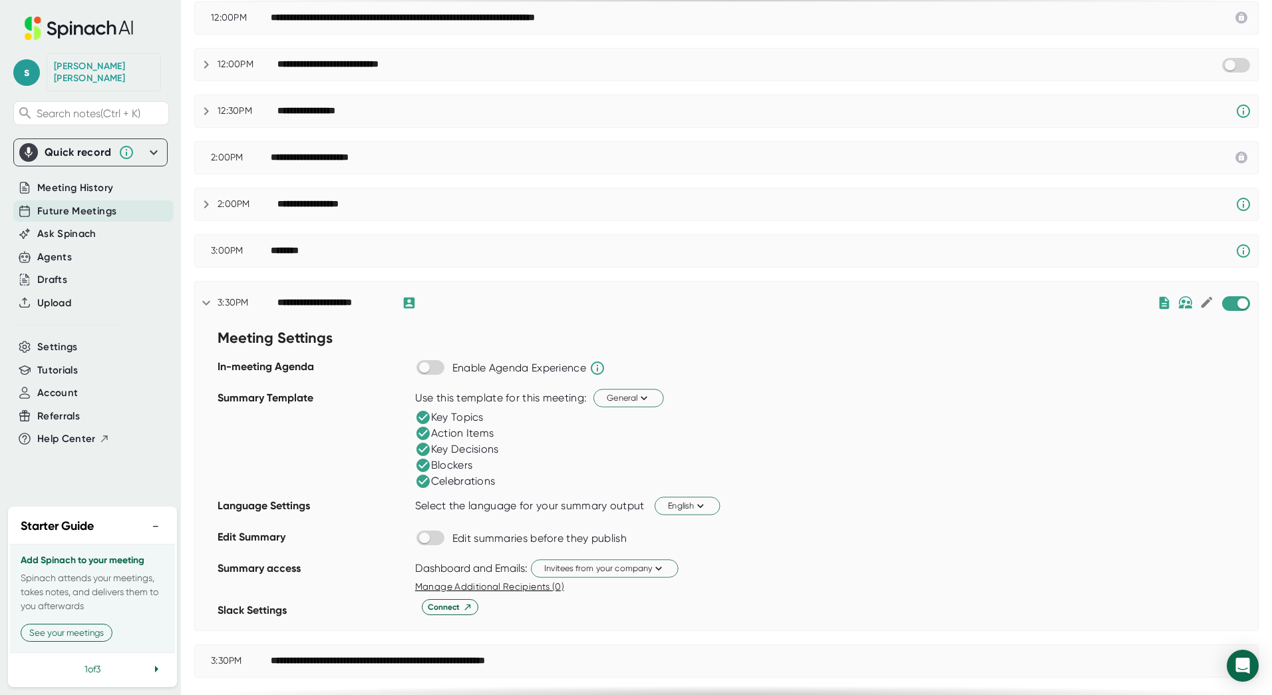
click at [444, 542] on span at bounding box center [431, 536] width 28 height 13
click at [441, 538] on input "checkbox" at bounding box center [424, 538] width 38 height 12
checkbox input "true"
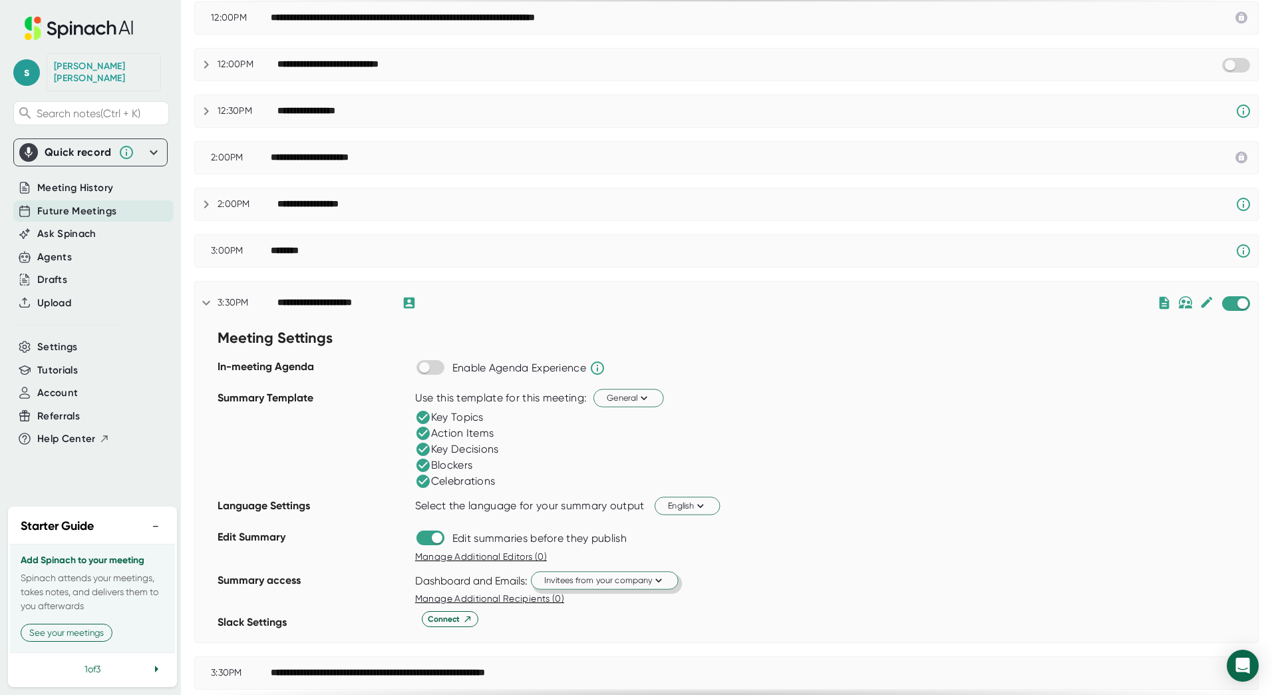
click at [648, 584] on span "Invitees from your company" at bounding box center [604, 580] width 121 height 13
click at [707, 570] on div at bounding box center [636, 347] width 1272 height 695
click at [614, 582] on span "Invitees from your company" at bounding box center [604, 580] width 121 height 13
click at [614, 582] on div at bounding box center [636, 347] width 1272 height 695
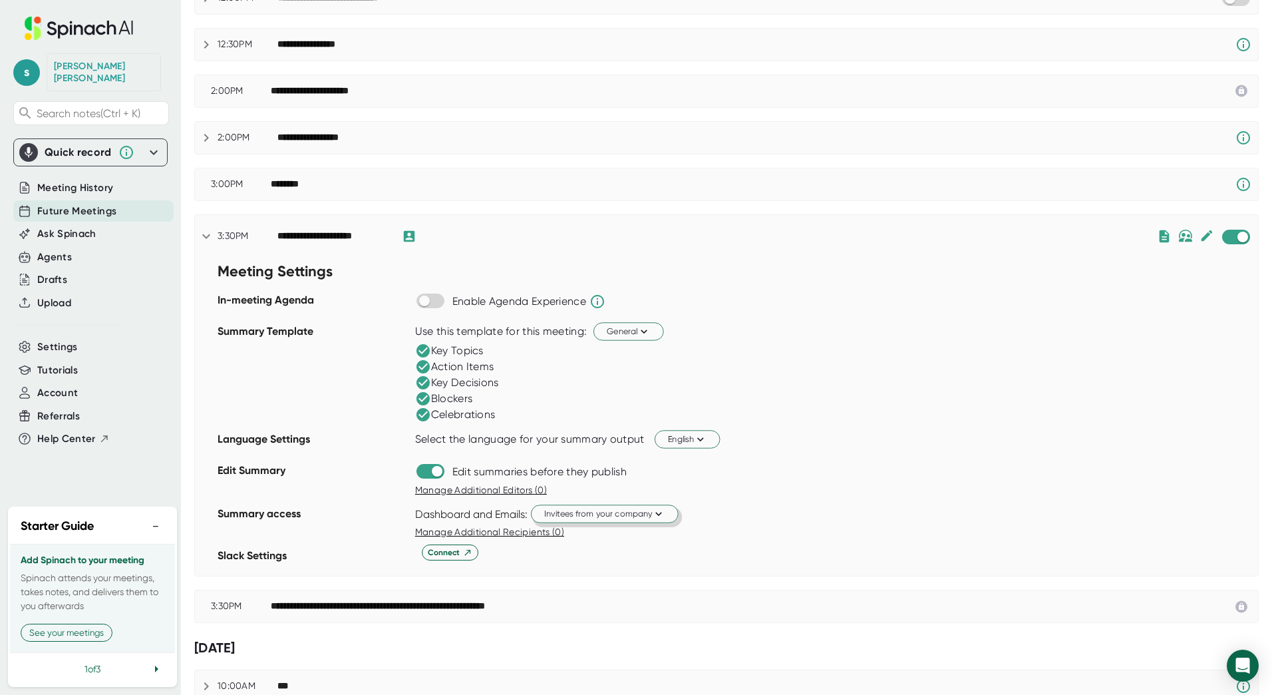
scroll to position [266, 0]
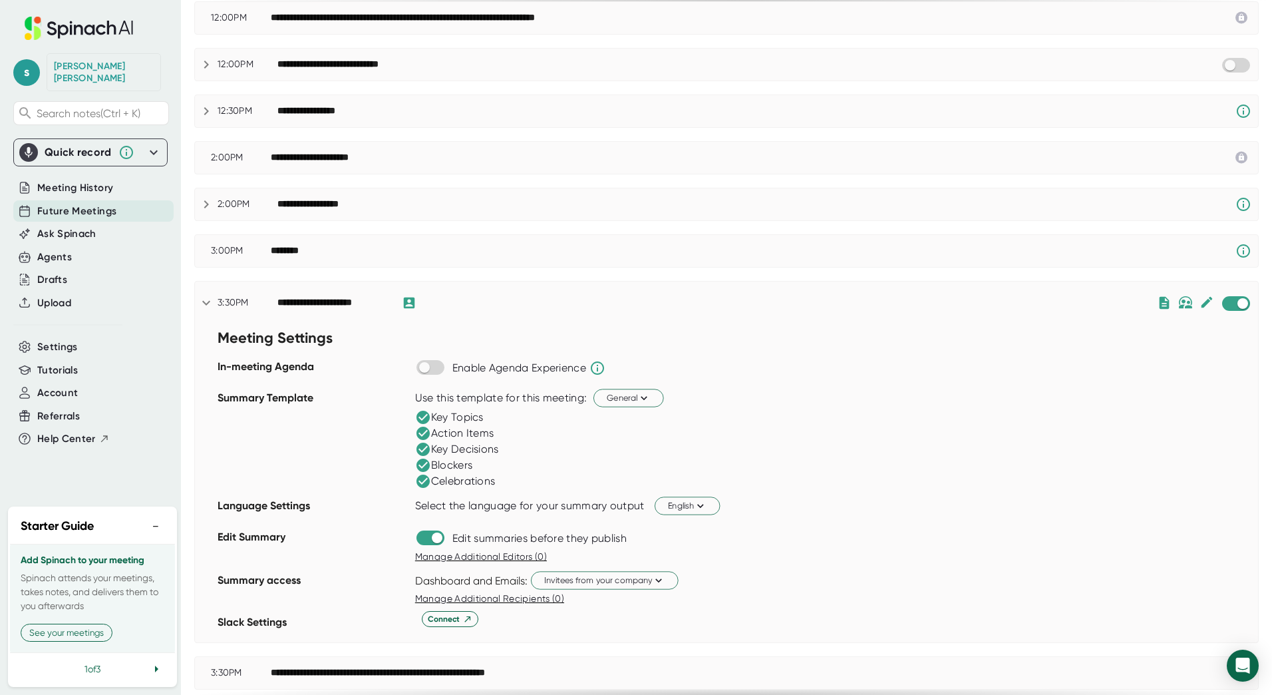
drag, startPoint x: 1202, startPoint y: 304, endPoint x: 1193, endPoint y: 388, distance: 84.4
click at [1193, 388] on div "**********" at bounding box center [726, 462] width 1065 height 363
click at [666, 582] on button "Invitees from your company" at bounding box center [605, 580] width 148 height 18
click at [605, 628] on div "Just me" at bounding box center [586, 632] width 180 height 24
click at [693, 586] on div "Dashboard and Emails: Just me" at bounding box center [836, 580] width 843 height 23
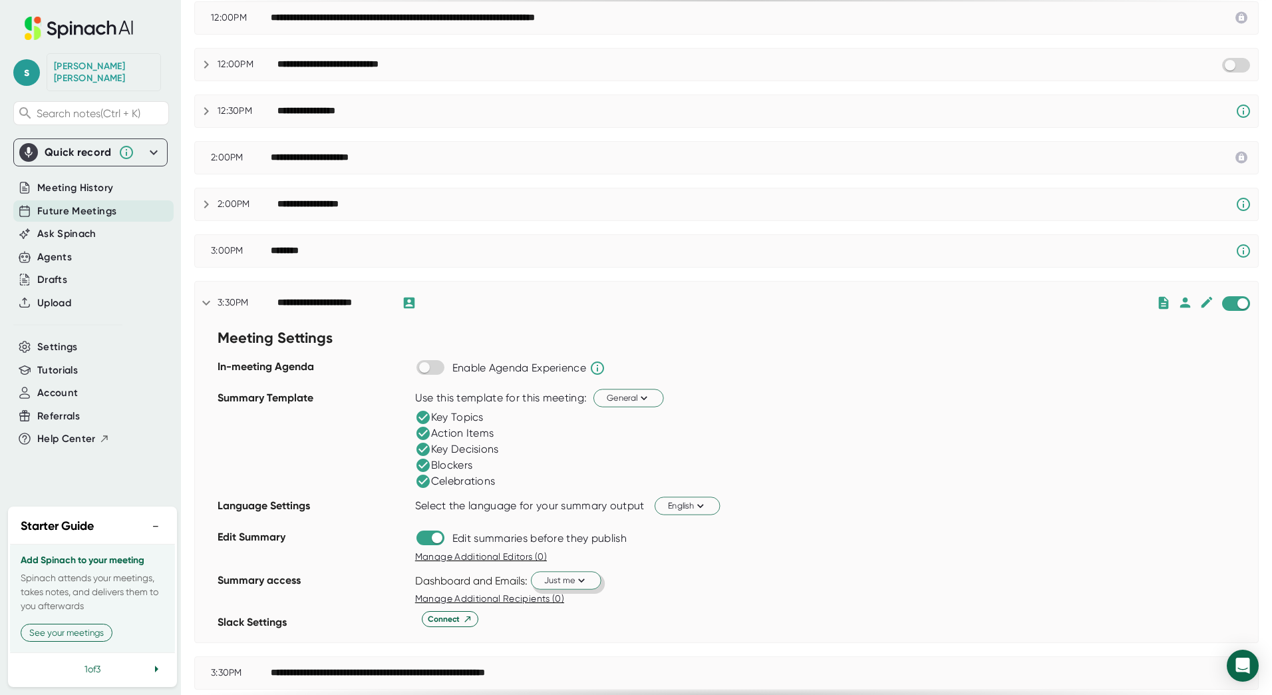
click at [588, 579] on icon at bounding box center [581, 580] width 13 height 13
click at [702, 575] on div at bounding box center [636, 347] width 1272 height 695
click at [586, 572] on button "Just me" at bounding box center [566, 580] width 71 height 18
click at [528, 610] on div "Invitees from your company" at bounding box center [529, 608] width 143 height 24
click at [911, 512] on div "Select the language for your summary output English" at bounding box center [836, 505] width 843 height 23
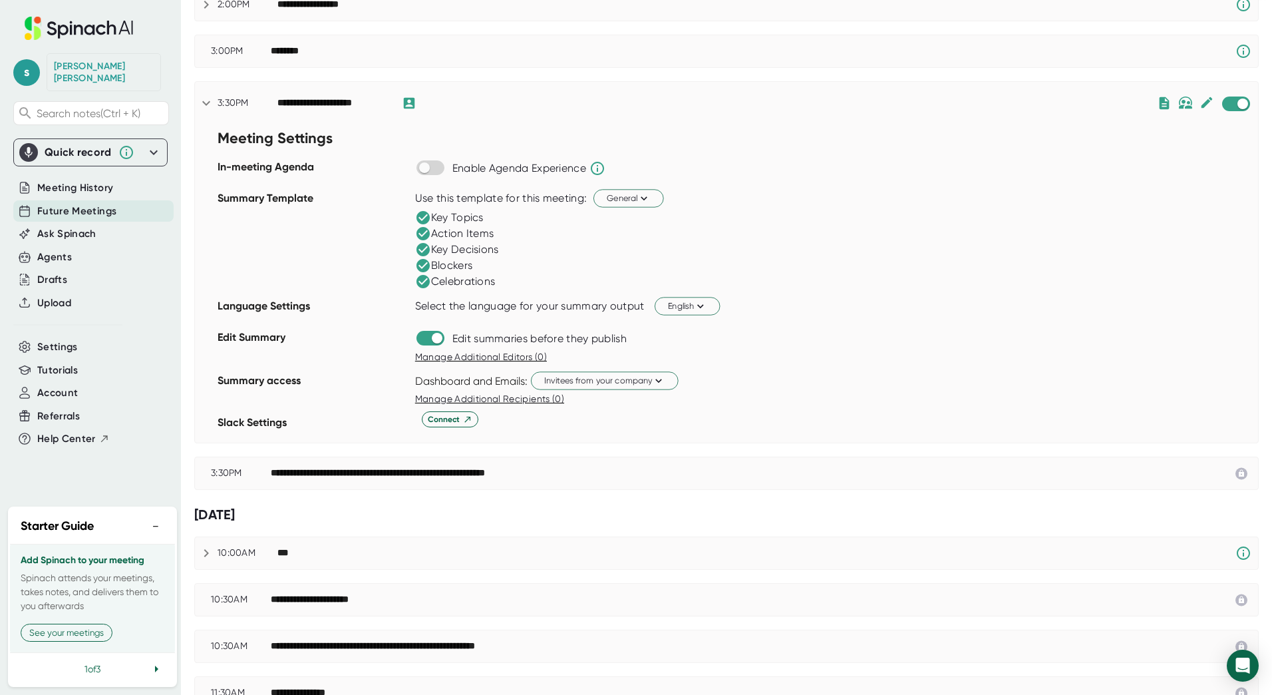
scroll to position [0, 0]
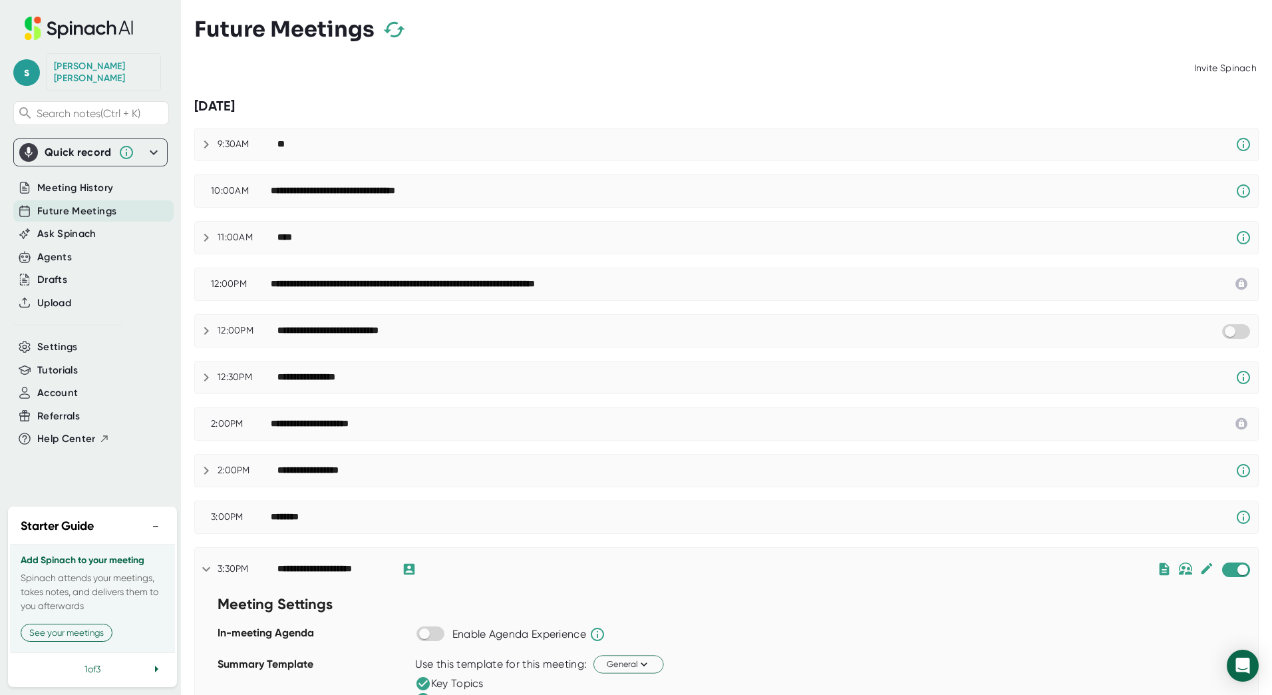
click at [202, 140] on icon at bounding box center [206, 144] width 16 height 16
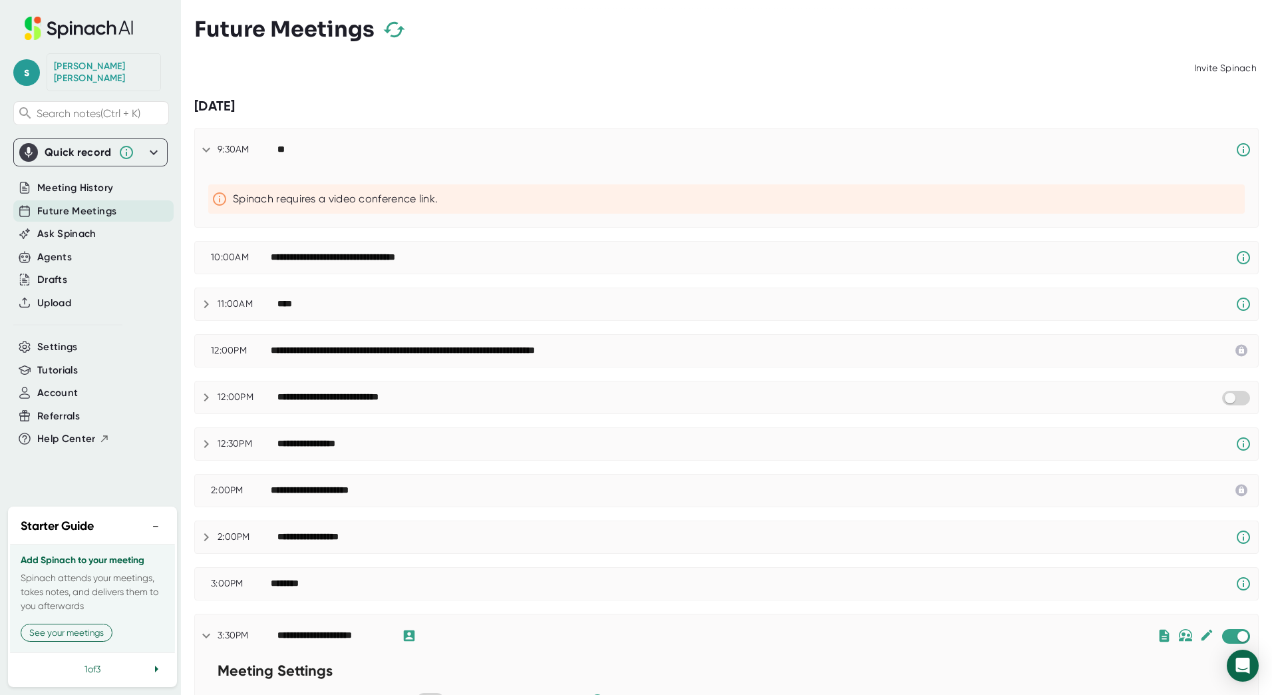
click at [202, 140] on div "9:30AM **" at bounding box center [726, 149] width 1063 height 43
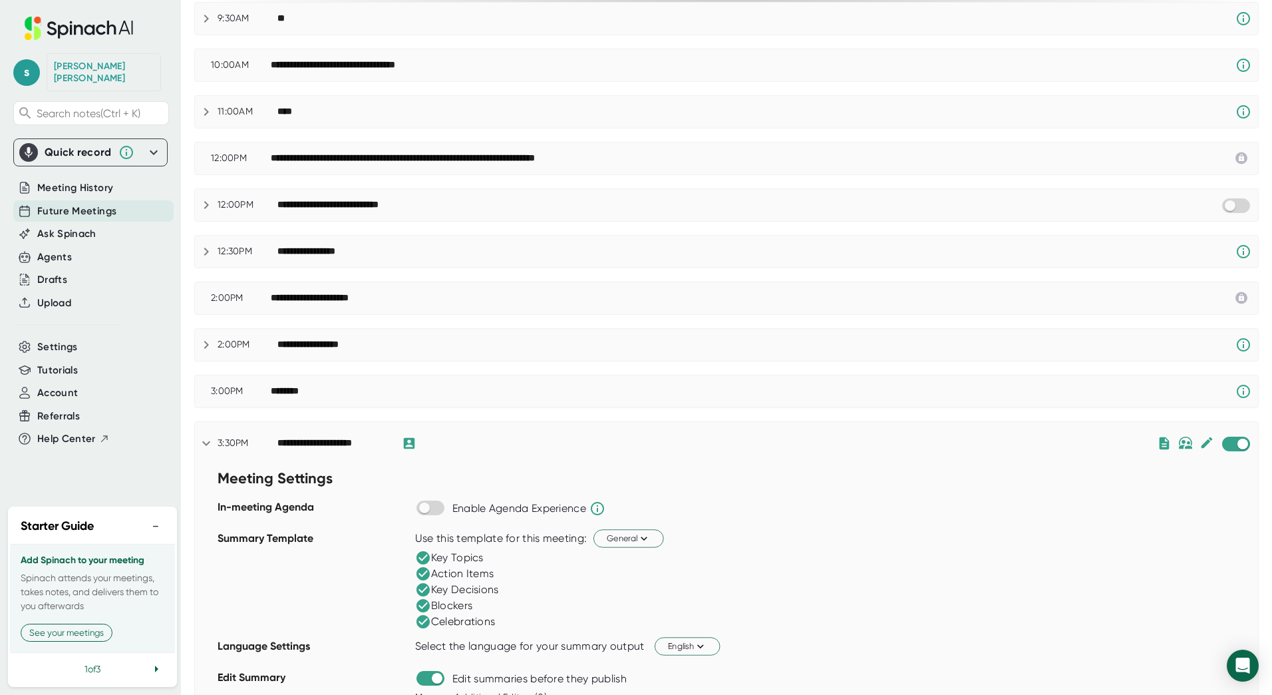
scroll to position [133, 0]
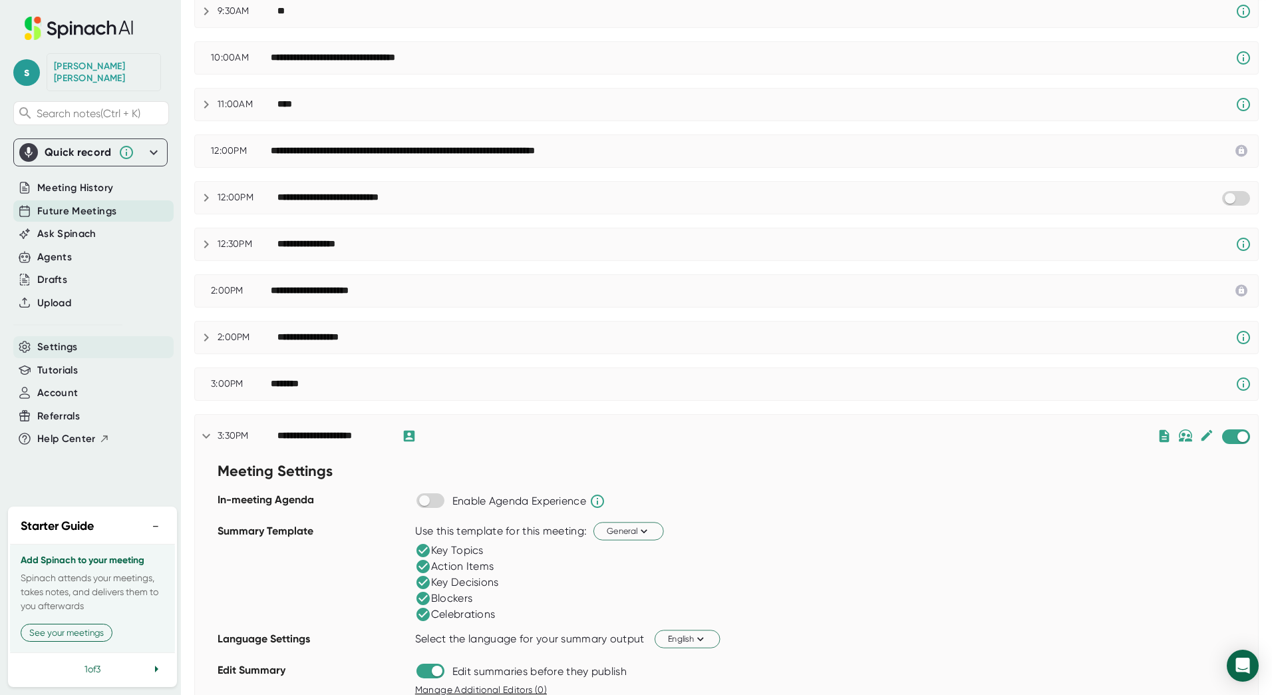
click at [45, 342] on span "Settings" at bounding box center [57, 346] width 41 height 15
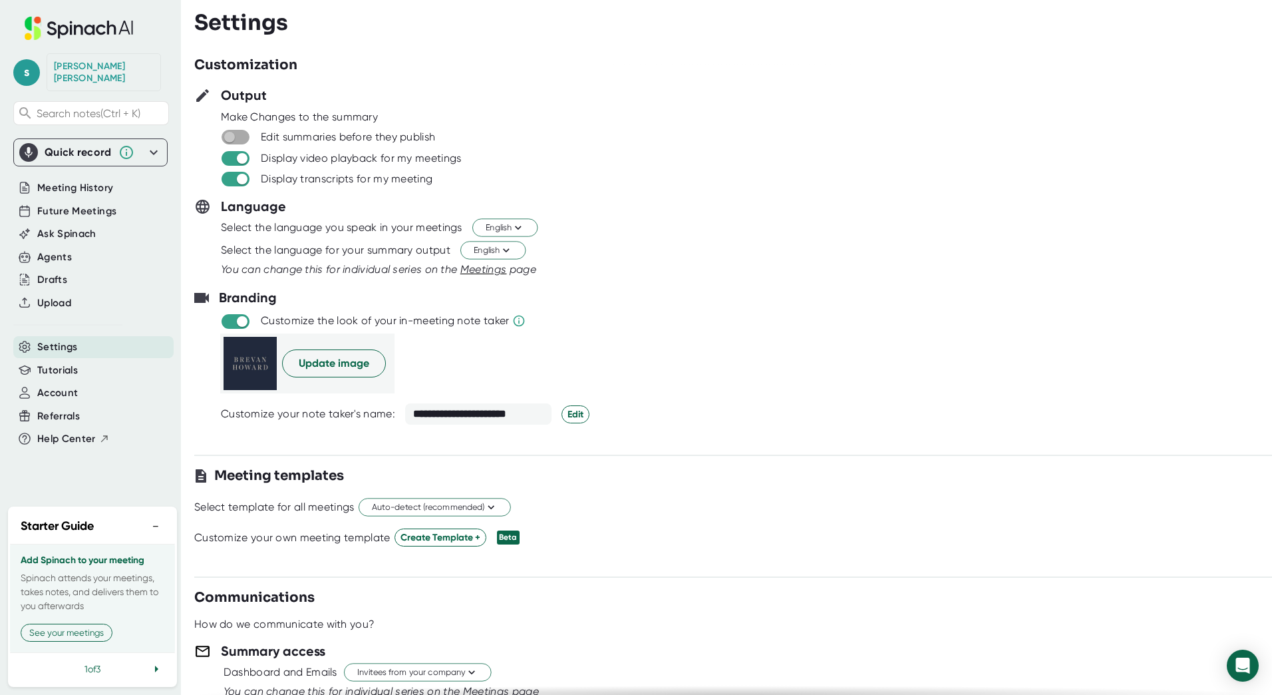
click at [234, 136] on input "checkbox" at bounding box center [229, 137] width 38 height 12
checkbox input "true"
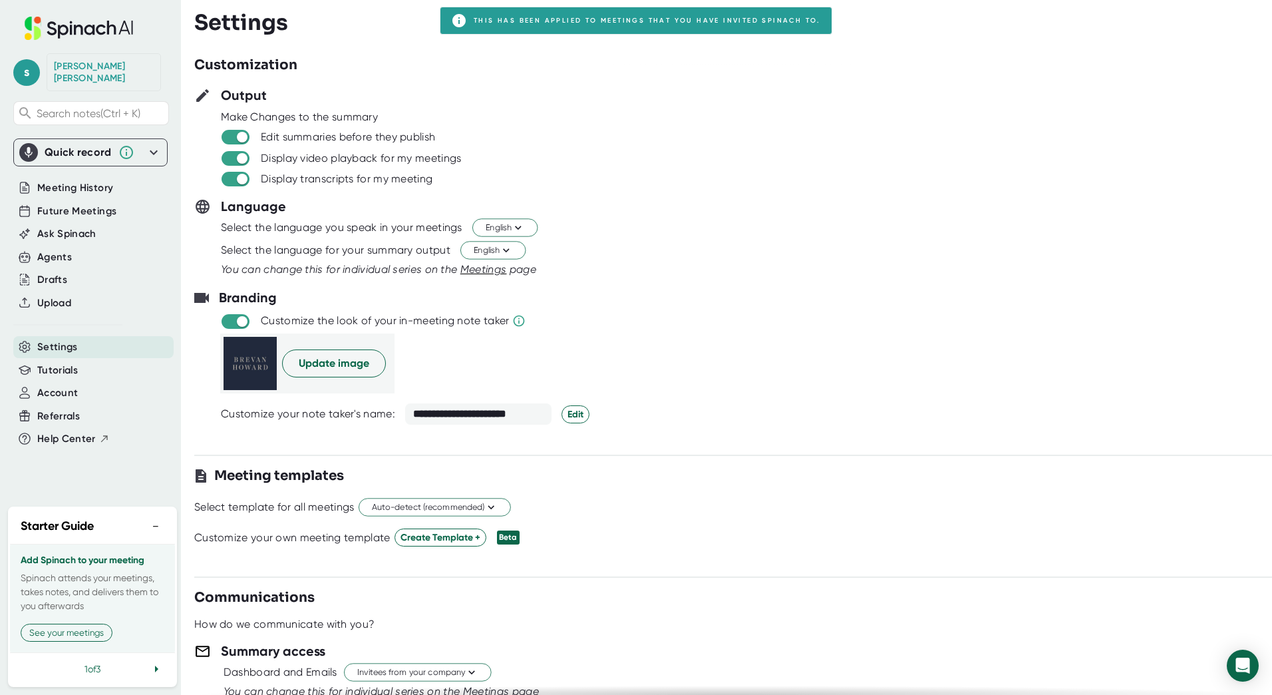
drag, startPoint x: 723, startPoint y: 24, endPoint x: 547, endPoint y: 40, distance: 176.4
click at [713, 34] on div "Settings" at bounding box center [733, 22] width 1078 height 25
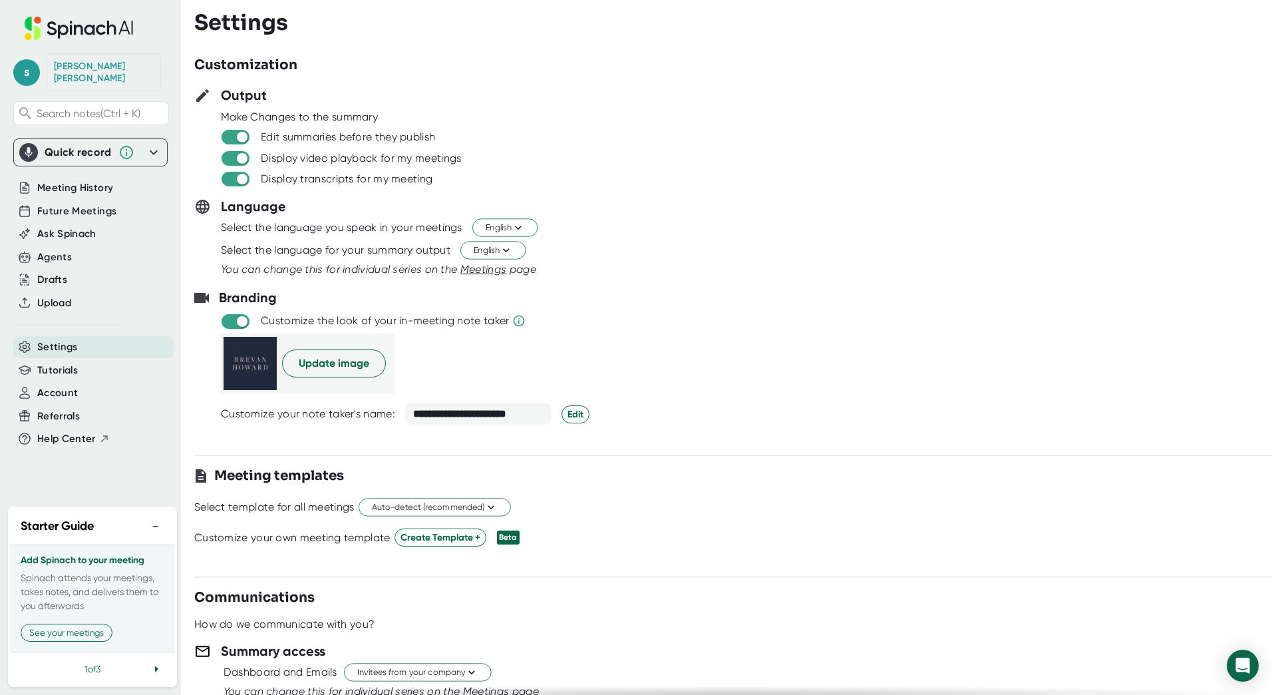
click at [482, 95] on div "Output" at bounding box center [733, 95] width 1078 height 20
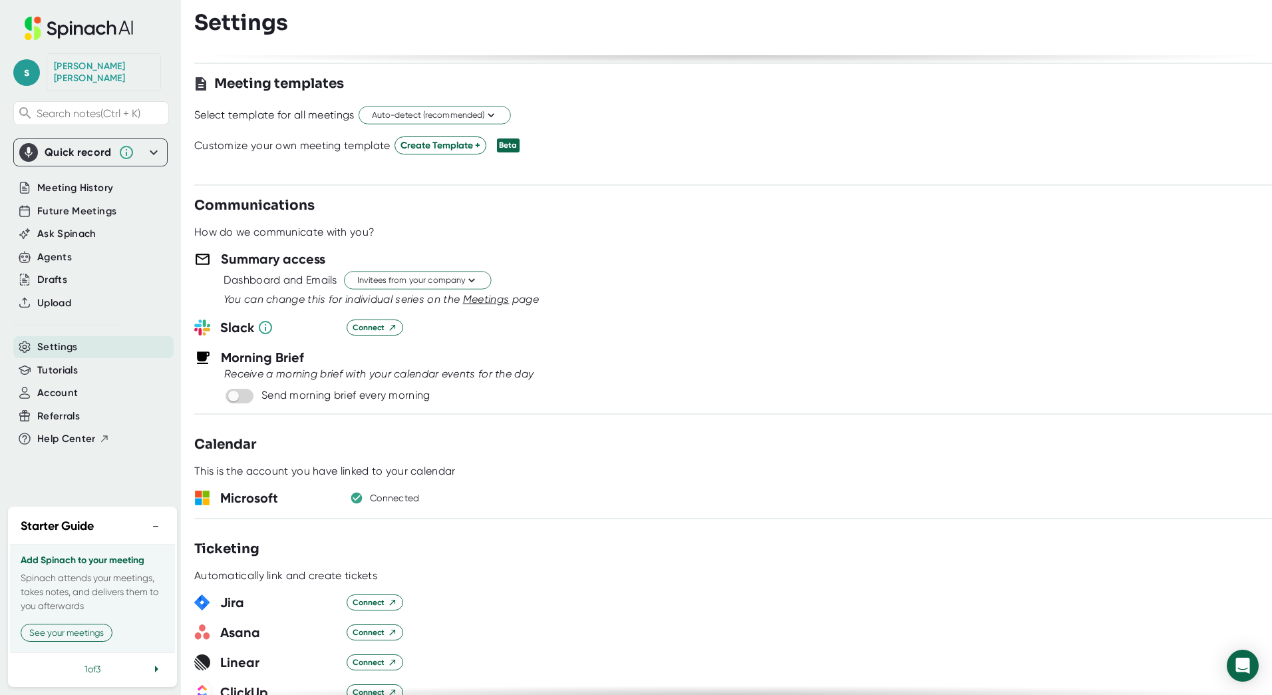
scroll to position [399, 0]
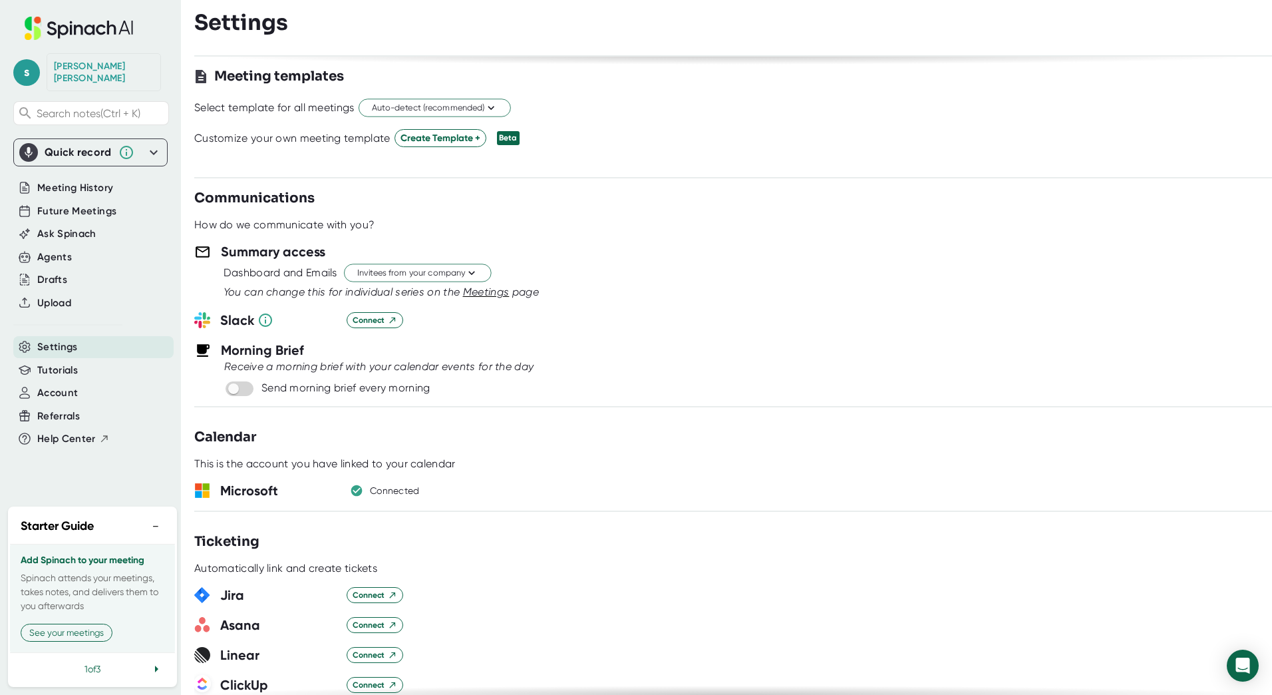
click at [825, 361] on div "Receive a morning brief with your calendar events for the day" at bounding box center [733, 366] width 1078 height 13
click at [242, 389] on input "checkbox" at bounding box center [233, 389] width 38 height 12
checkbox input "true"
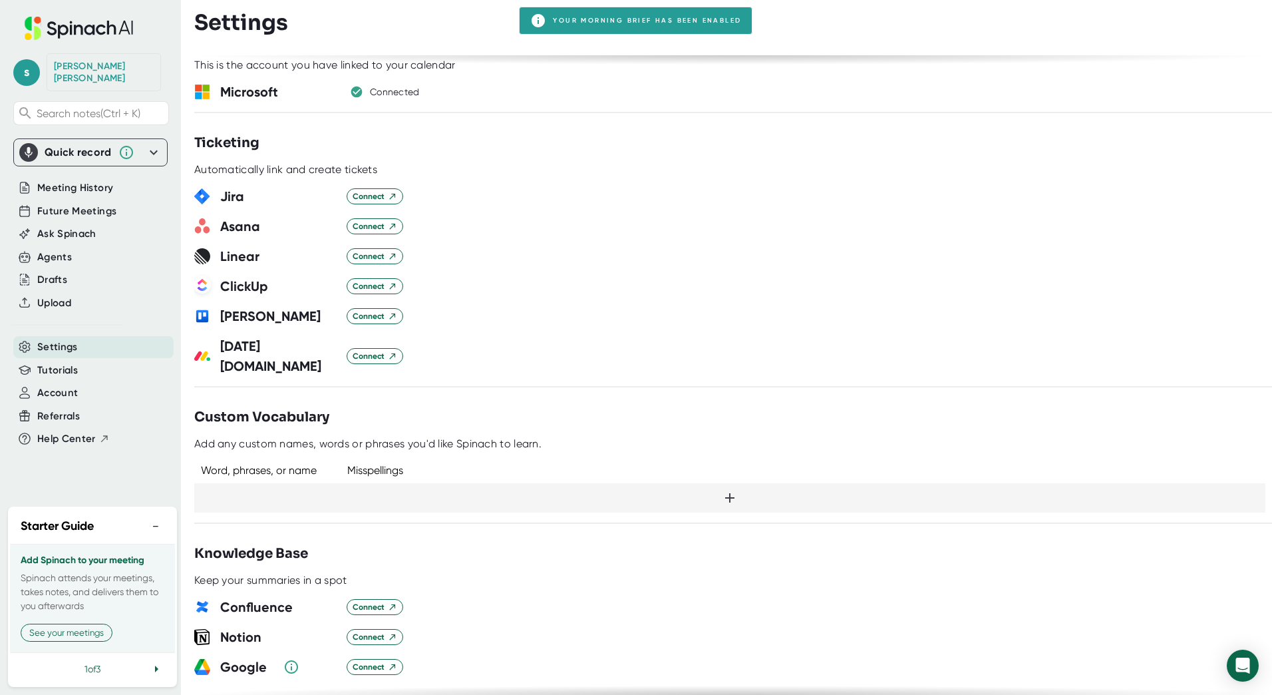
scroll to position [799, 0]
click at [299, 482] on div at bounding box center [729, 496] width 1071 height 29
click at [964, 232] on div "Asana Connect" at bounding box center [733, 226] width 1078 height 20
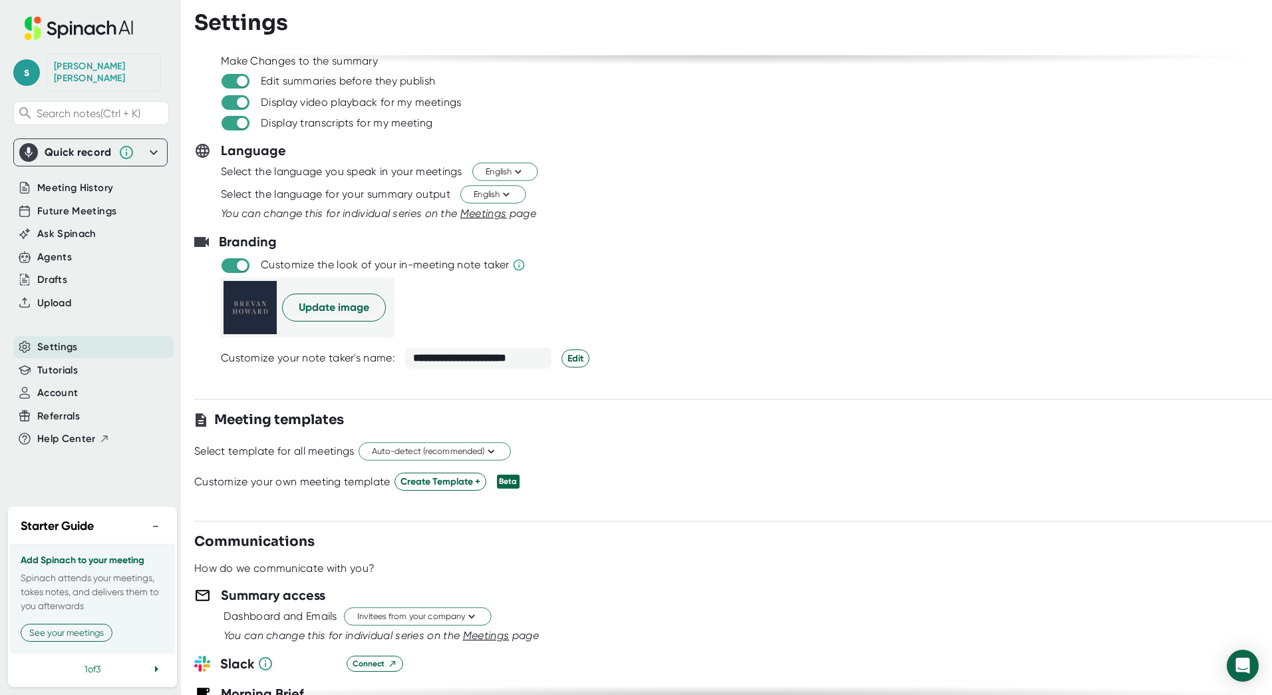
scroll to position [0, 0]
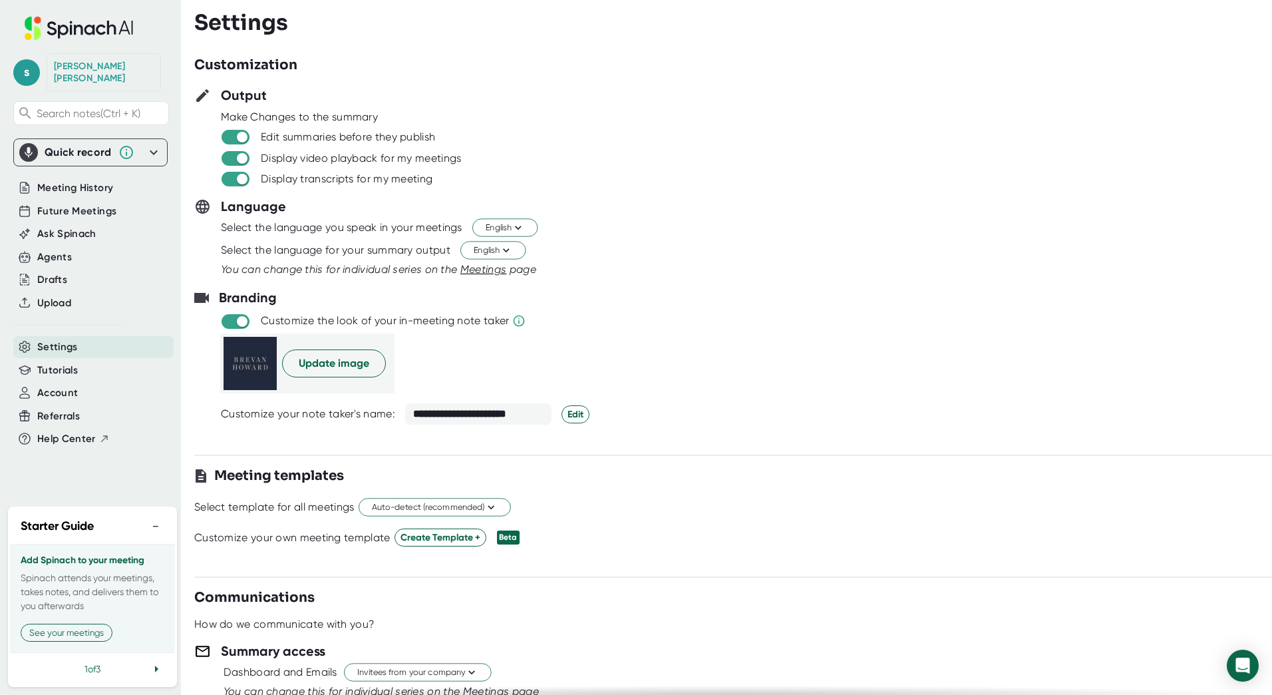
click at [1038, 210] on div "Language" at bounding box center [733, 206] width 1078 height 20
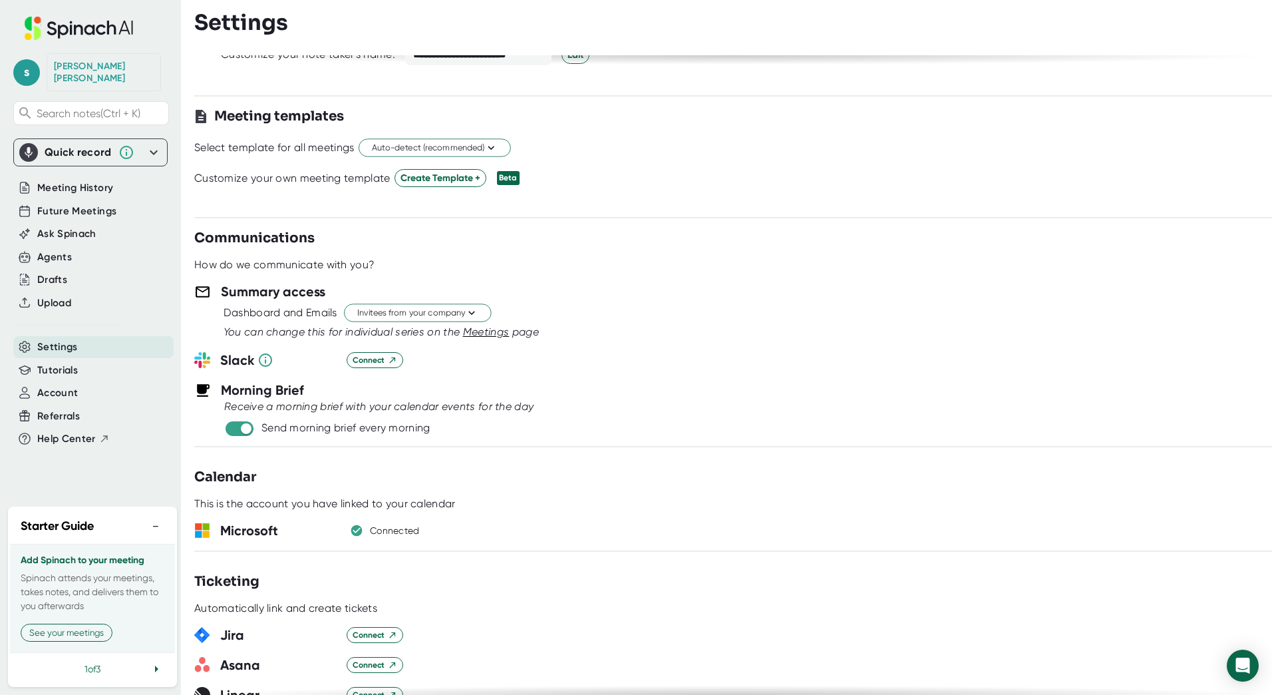
scroll to position [870, 0]
